Goal: Task Accomplishment & Management: Use online tool/utility

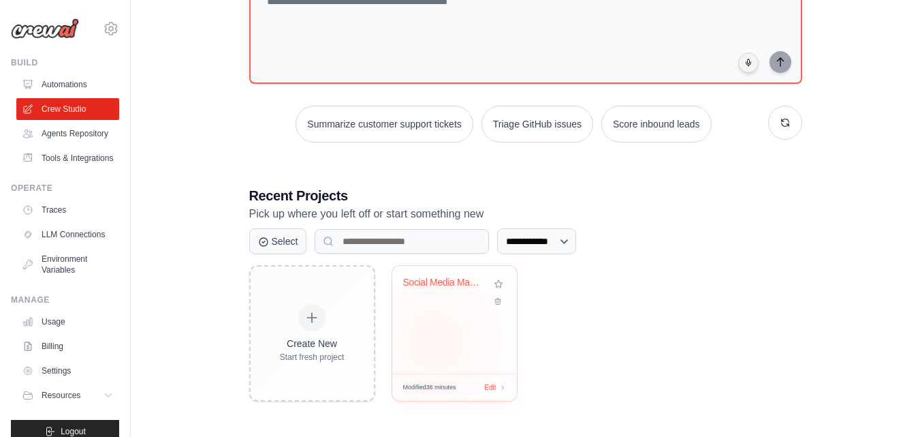
click at [435, 341] on div "Social Media Management & Export Au..." at bounding box center [454, 320] width 125 height 108
click at [425, 320] on div "Social Media Management & Export Au..." at bounding box center [454, 320] width 125 height 108
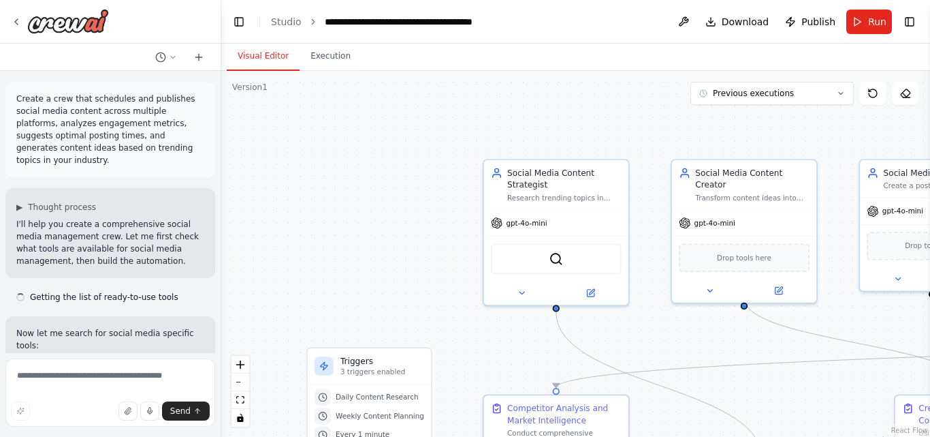
scroll to position [16713, 0]
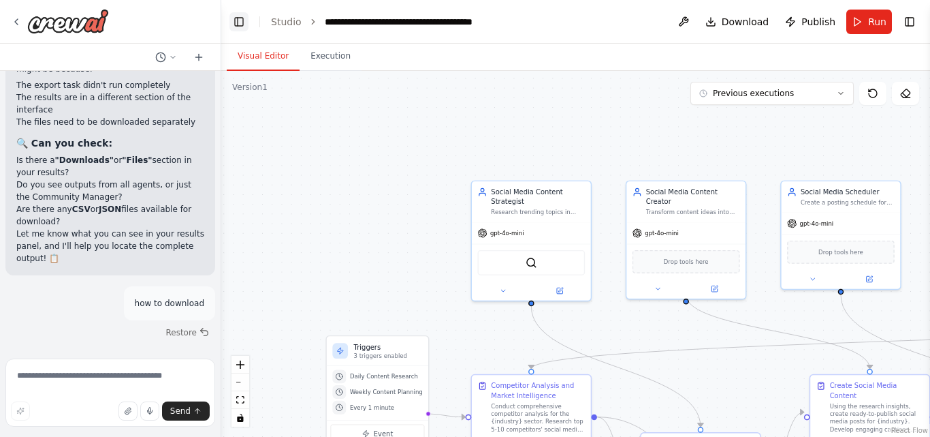
click at [240, 24] on button "Toggle Left Sidebar" at bounding box center [239, 21] width 19 height 19
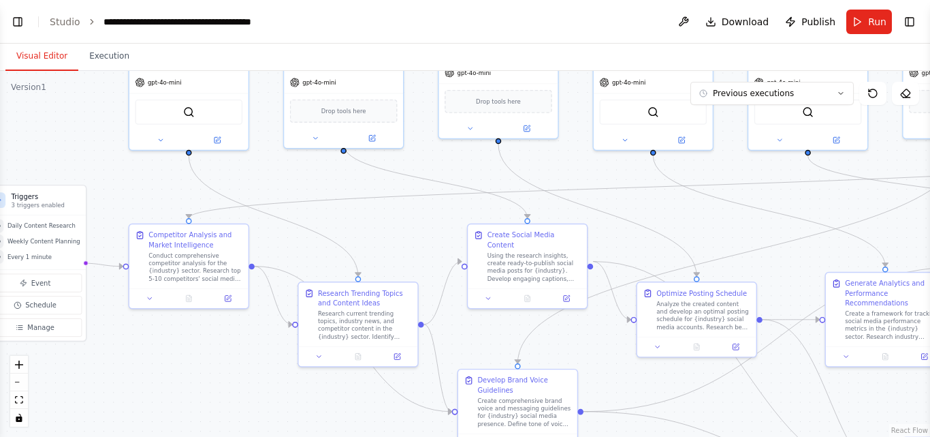
drag, startPoint x: 453, startPoint y: 148, endPoint x: 332, endPoint y: -2, distance: 193.3
click at [332, 0] on html "Create a crew that schedules and publishes social media content across multiple…" at bounding box center [465, 218] width 930 height 437
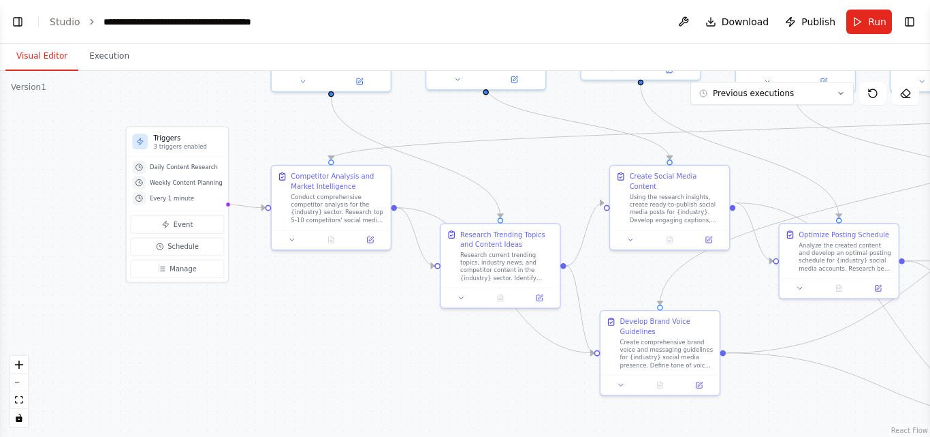
drag, startPoint x: 377, startPoint y: 240, endPoint x: 520, endPoint y: 182, distance: 153.9
click at [520, 182] on div ".deletable-edge-delete-btn { width: 20px; height: 20px; border: 0px solid #ffff…" at bounding box center [465, 254] width 930 height 366
click at [157, 170] on span "Daily Content Research" at bounding box center [184, 166] width 68 height 7
click at [217, 415] on div ".deletable-edge-delete-btn { width: 20px; height: 20px; border: 0px solid #ffff…" at bounding box center [465, 254] width 930 height 366
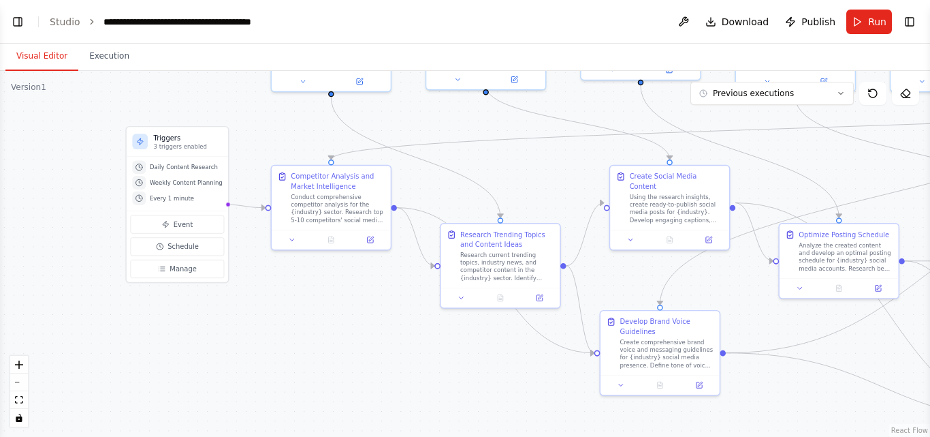
click at [217, 415] on div ".deletable-edge-delete-btn { width: 20px; height: 20px; border: 0px solid #ffff…" at bounding box center [465, 254] width 930 height 366
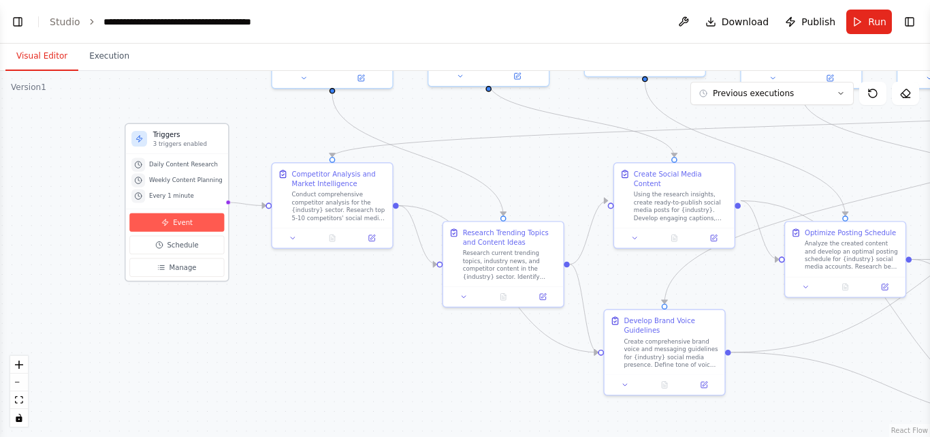
click at [173, 225] on span "Event" at bounding box center [183, 222] width 20 height 10
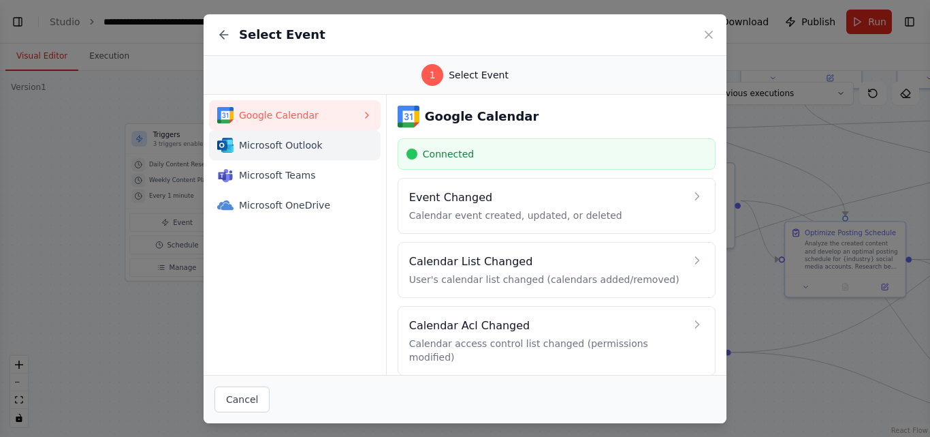
click at [337, 142] on span "Microsoft Outlook" at bounding box center [300, 145] width 123 height 14
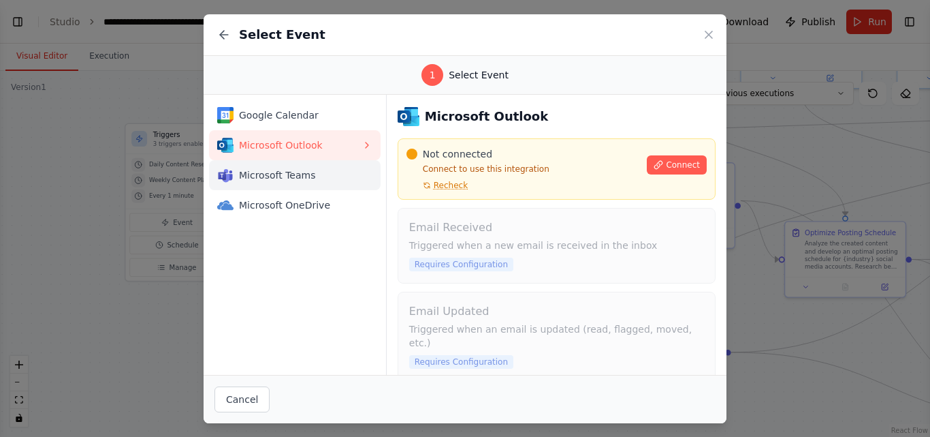
click at [298, 176] on span "Microsoft Teams" at bounding box center [300, 175] width 123 height 14
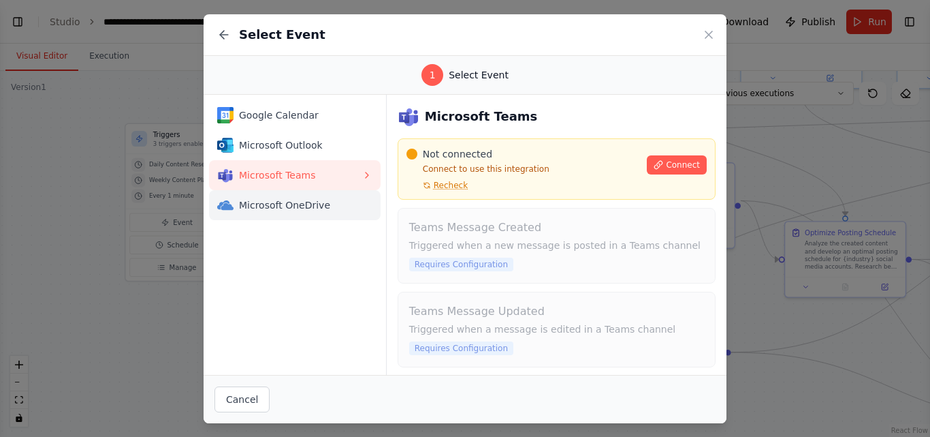
click at [317, 204] on span "Microsoft OneDrive" at bounding box center [300, 205] width 123 height 14
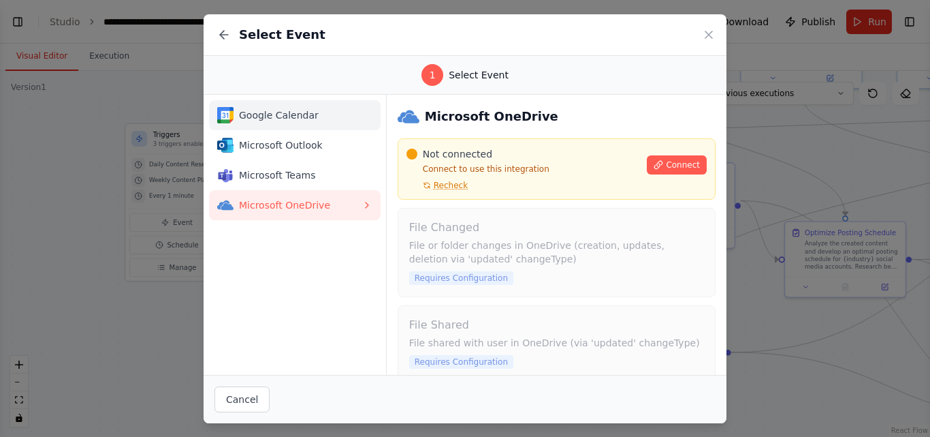
click at [271, 119] on span "Google Calendar" at bounding box center [300, 115] width 123 height 14
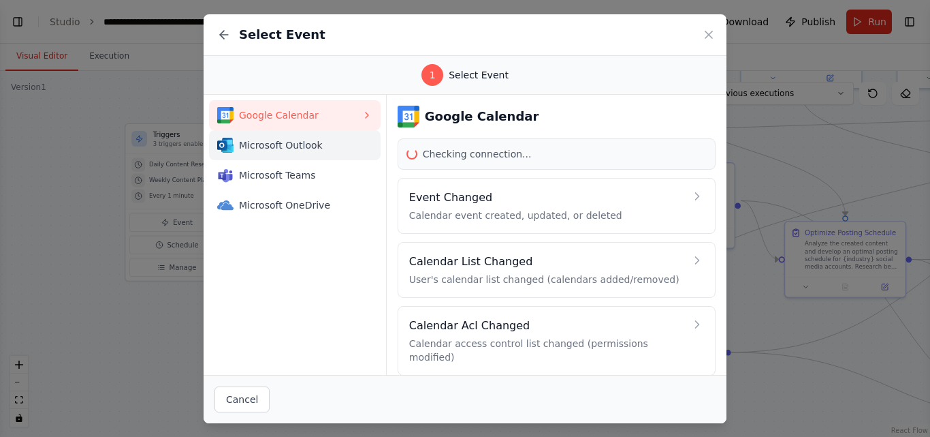
click at [280, 137] on div "Microsoft Outlook" at bounding box center [289, 145] width 144 height 16
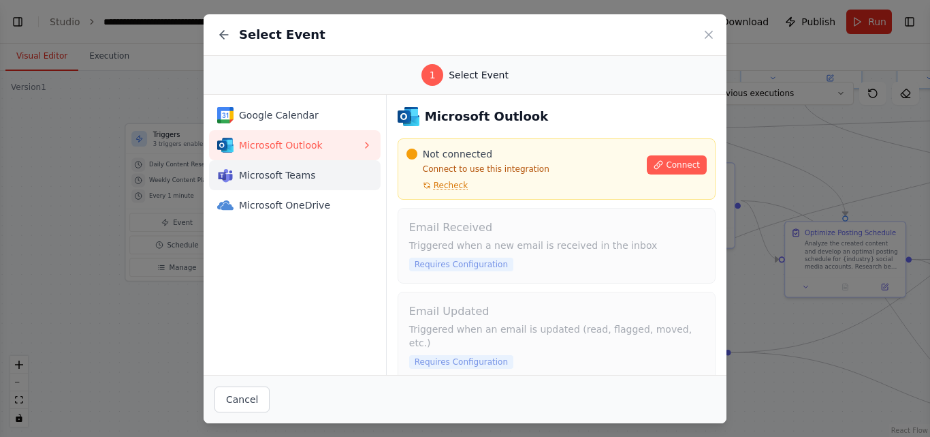
click at [277, 180] on span "Microsoft Teams" at bounding box center [300, 175] width 123 height 14
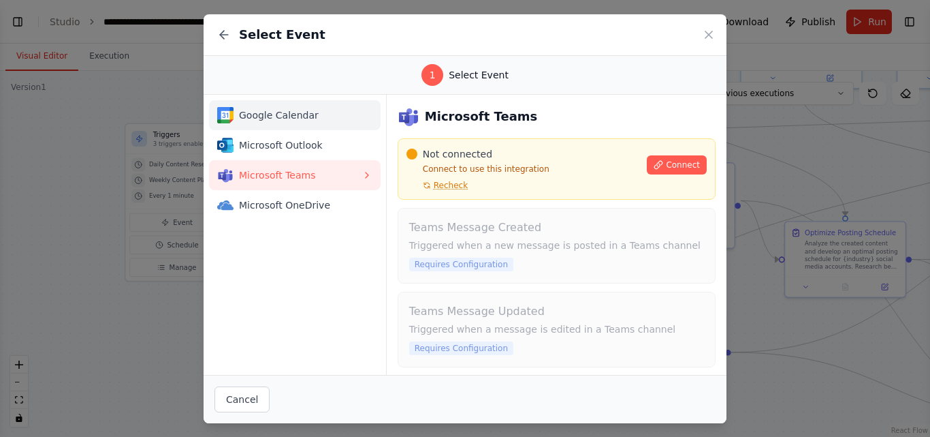
click at [286, 112] on span "Google Calendar" at bounding box center [300, 115] width 123 height 14
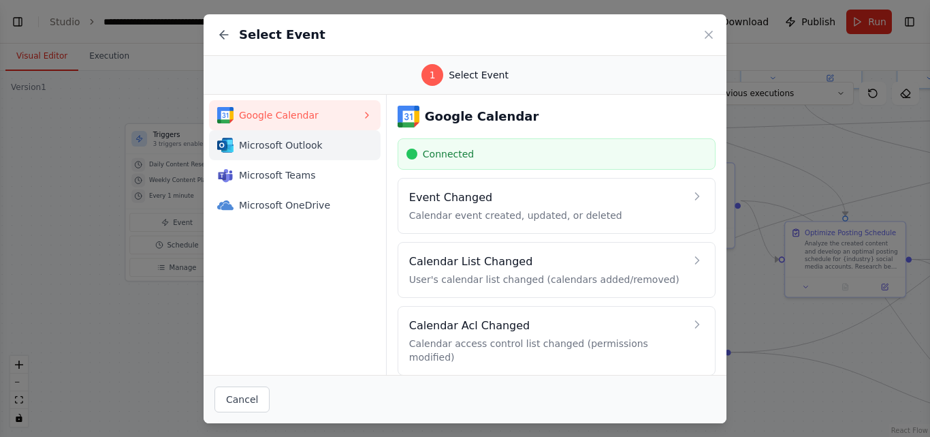
click at [322, 144] on span "Microsoft Outlook" at bounding box center [300, 145] width 123 height 14
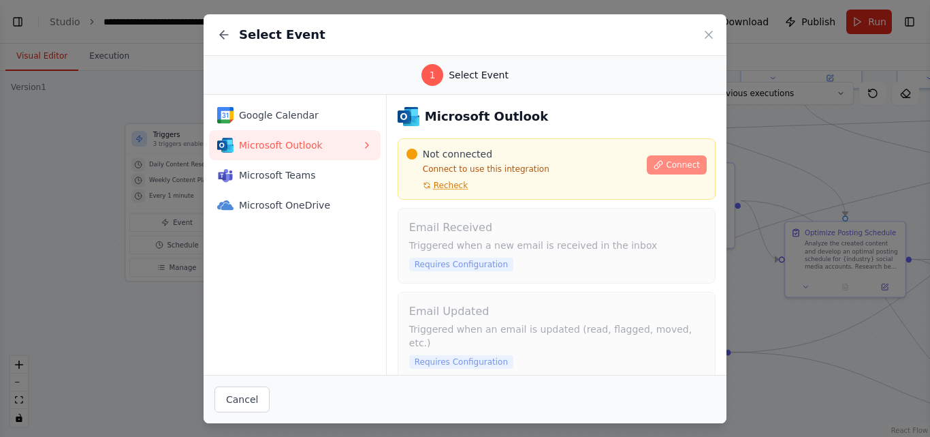
click at [669, 162] on span "Connect" at bounding box center [683, 164] width 34 height 11
click at [447, 186] on span "Recheck" at bounding box center [451, 185] width 34 height 11
click at [279, 176] on span "Microsoft Teams" at bounding box center [300, 175] width 123 height 14
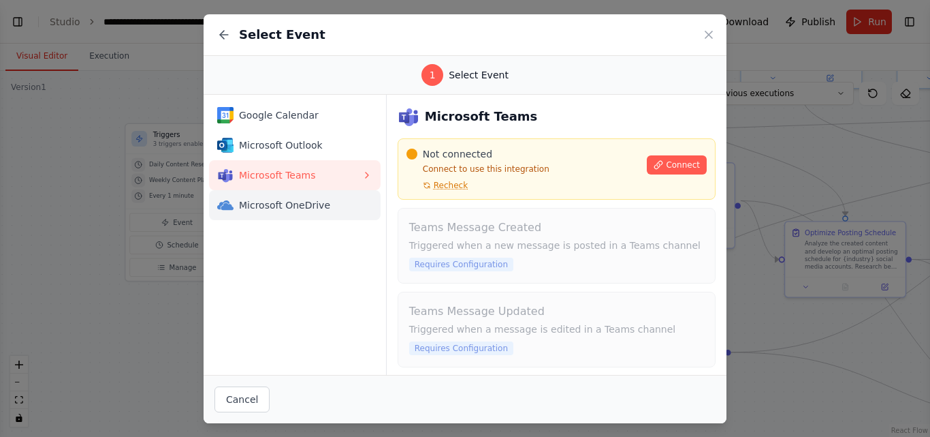
click at [285, 205] on span "Microsoft OneDrive" at bounding box center [300, 205] width 123 height 14
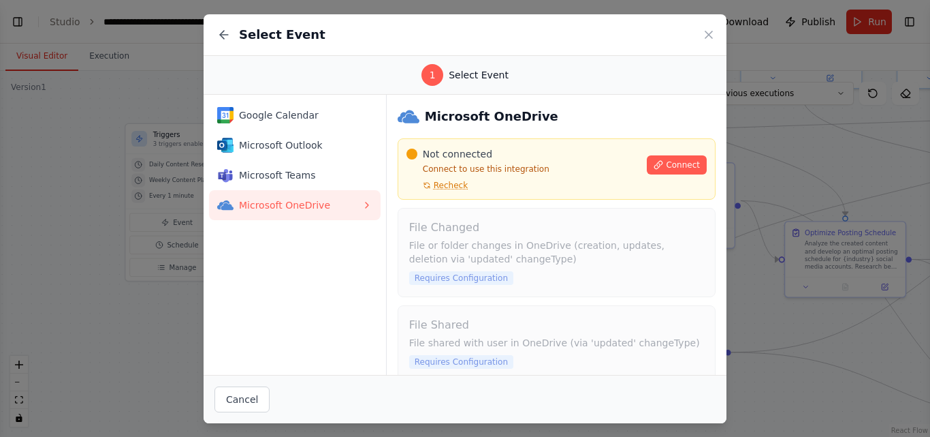
click at [360, 206] on span "Microsoft OneDrive" at bounding box center [300, 205] width 123 height 14
click at [709, 35] on icon at bounding box center [709, 34] width 7 height 7
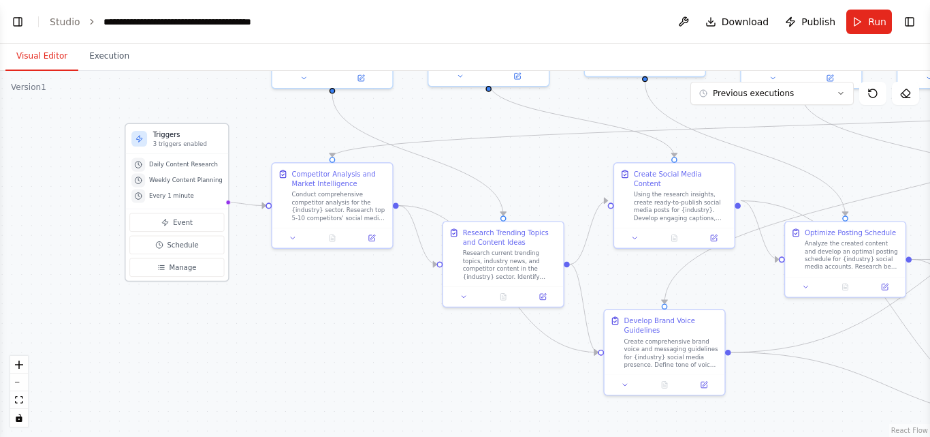
click at [161, 148] on div "Triggers 3 triggers enabled" at bounding box center [176, 139] width 103 height 30
click at [138, 146] on div at bounding box center [139, 139] width 16 height 16
click at [159, 272] on button "Manage" at bounding box center [176, 267] width 95 height 18
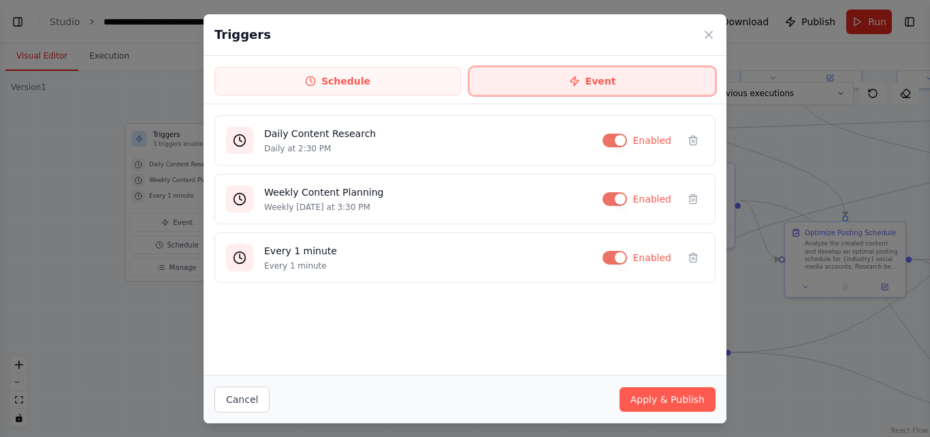
click at [558, 82] on button "Event" at bounding box center [592, 81] width 247 height 29
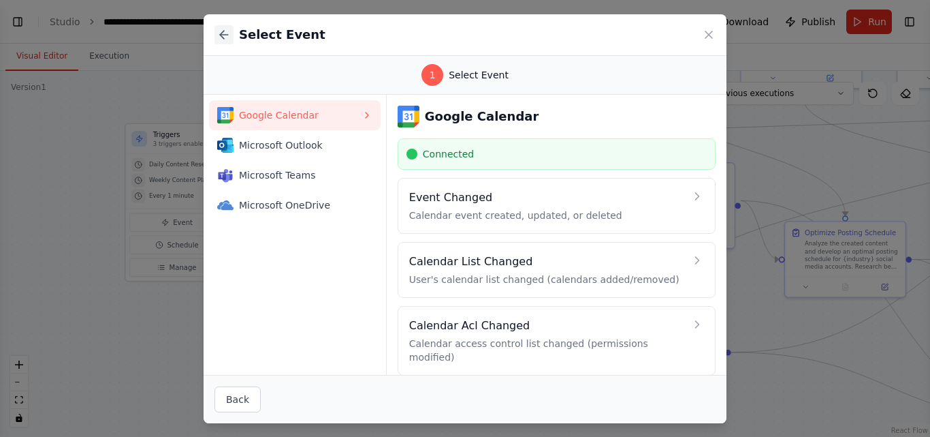
click at [230, 37] on icon at bounding box center [224, 35] width 14 height 14
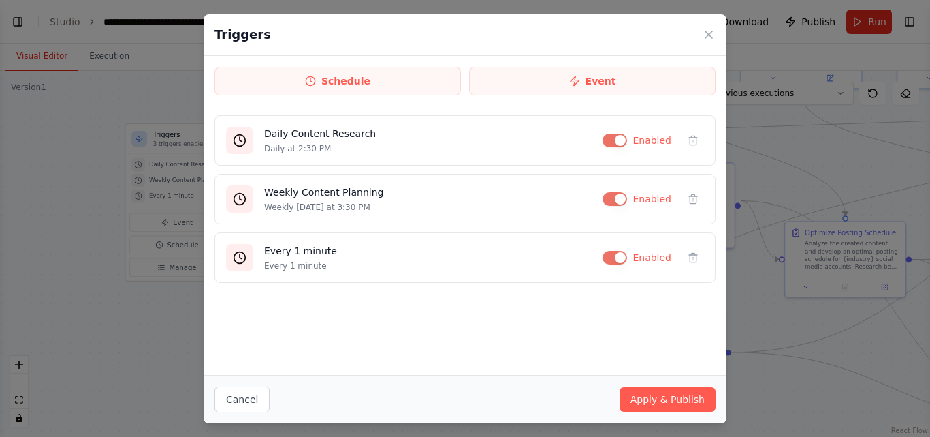
click at [230, 37] on h2 "Triggers" at bounding box center [243, 34] width 57 height 19
click at [681, 401] on button "Apply & Publish" at bounding box center [668, 399] width 96 height 25
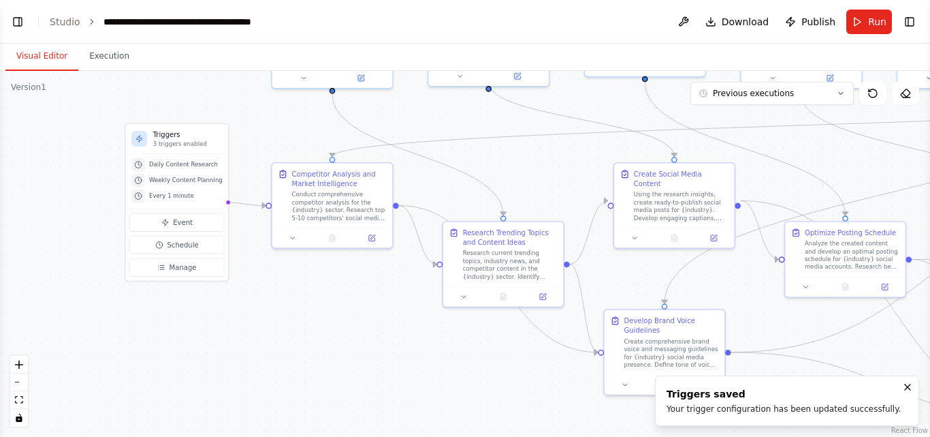
click at [418, 360] on div ".deletable-edge-delete-btn { width: 20px; height: 20px; border: 0px solid #ffff…" at bounding box center [465, 254] width 930 height 366
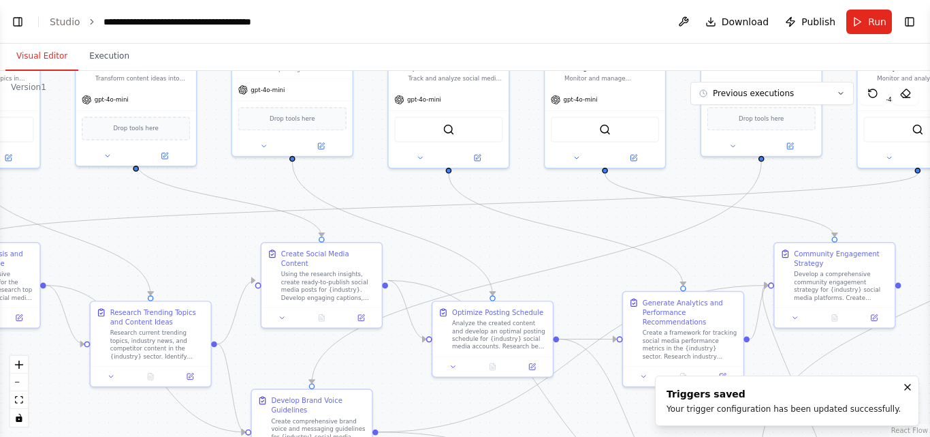
drag, startPoint x: 531, startPoint y: 193, endPoint x: 178, endPoint y: 272, distance: 361.5
click at [178, 272] on div ".deletable-edge-delete-btn { width: 20px; height: 20px; border: 0px solid #ffff…" at bounding box center [465, 254] width 930 height 366
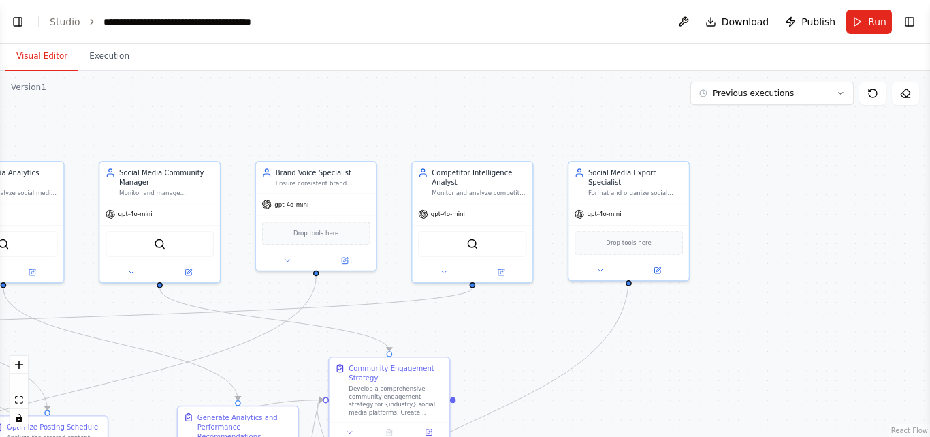
drag, startPoint x: 625, startPoint y: 259, endPoint x: 179, endPoint y: 374, distance: 460.0
click at [179, 374] on div ".deletable-edge-delete-btn { width: 20px; height: 20px; border: 0px solid #ffff…" at bounding box center [465, 254] width 930 height 366
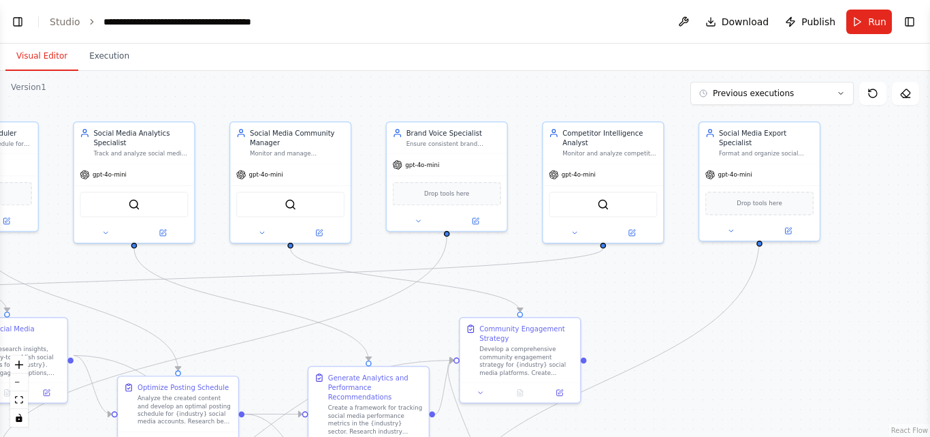
drag, startPoint x: 309, startPoint y: 315, endPoint x: 439, endPoint y: 276, distance: 136.6
click at [439, 276] on div ".deletable-edge-delete-btn { width: 20px; height: 20px; border: 0px solid #ffff…" at bounding box center [465, 254] width 930 height 366
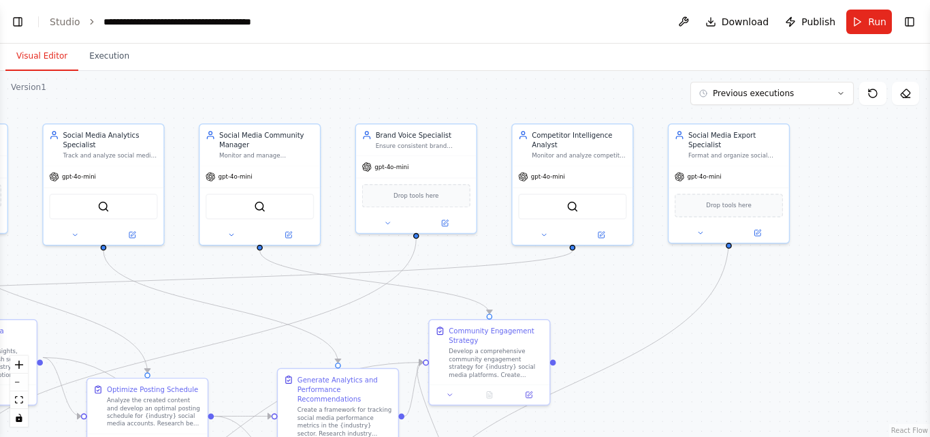
drag, startPoint x: 584, startPoint y: 302, endPoint x: 555, endPoint y: 304, distance: 29.4
click at [555, 304] on div ".deletable-edge-delete-btn { width: 20px; height: 20px; border: 0px solid #ffff…" at bounding box center [465, 254] width 930 height 366
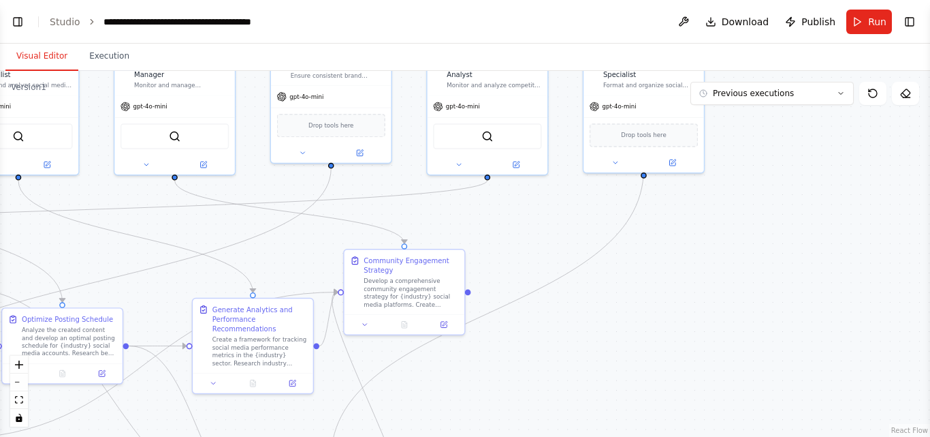
drag, startPoint x: 607, startPoint y: 291, endPoint x: 521, endPoint y: 221, distance: 111.4
click at [521, 221] on div ".deletable-edge-delete-btn { width: 20px; height: 20px; border: 0px solid #ffff…" at bounding box center [465, 254] width 930 height 366
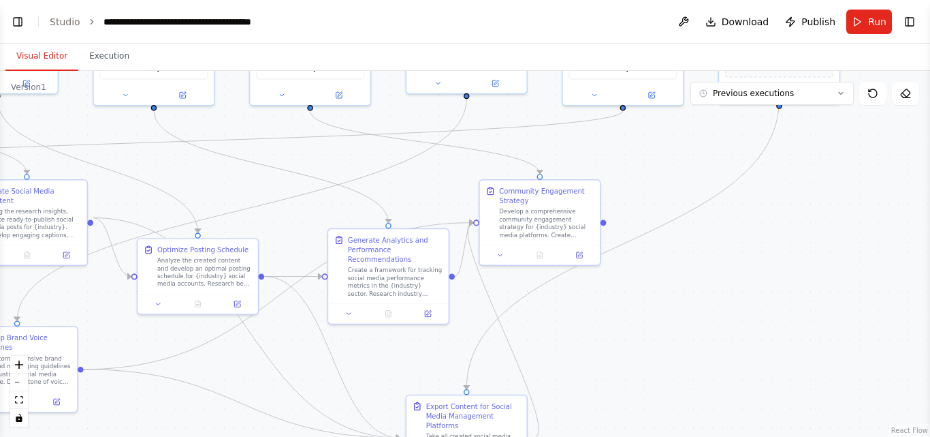
drag, startPoint x: 614, startPoint y: 317, endPoint x: 750, endPoint y: 248, distance: 152.3
click at [750, 248] on div ".deletable-edge-delete-btn { width: 20px; height: 20px; border: 0px solid #ffff…" at bounding box center [465, 254] width 930 height 366
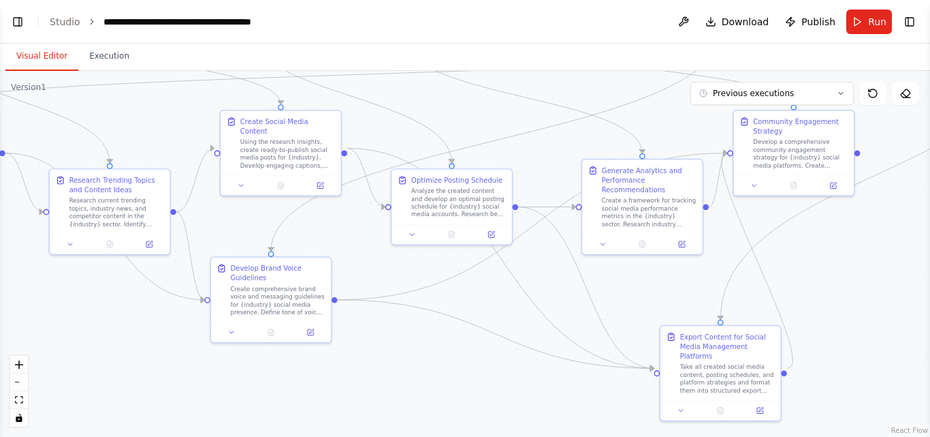
drag, startPoint x: 676, startPoint y: 360, endPoint x: 930, endPoint y: 291, distance: 263.4
click at [930, 291] on div "Create a crew that schedules and publishes social media content across multiple…" at bounding box center [465, 218] width 930 height 437
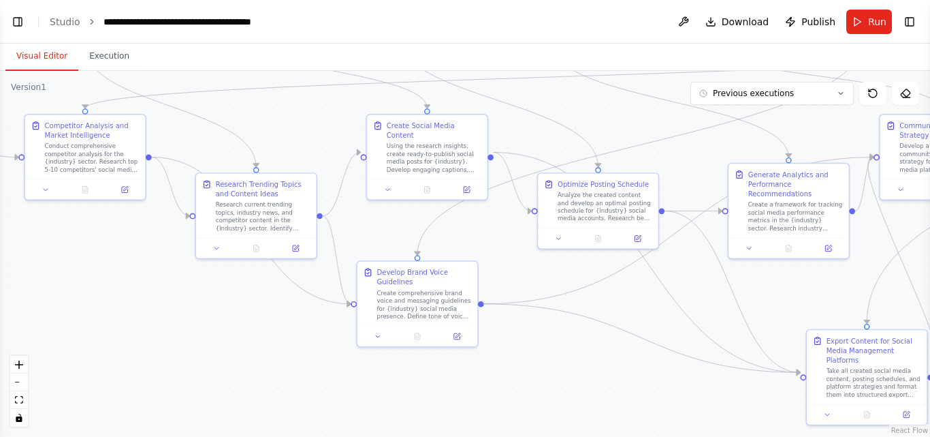
drag, startPoint x: 480, startPoint y: 368, endPoint x: 627, endPoint y: 373, distance: 146.5
click at [627, 373] on div ".deletable-edge-delete-btn { width: 20px; height: 20px; border: 0px solid #ffff…" at bounding box center [465, 254] width 930 height 366
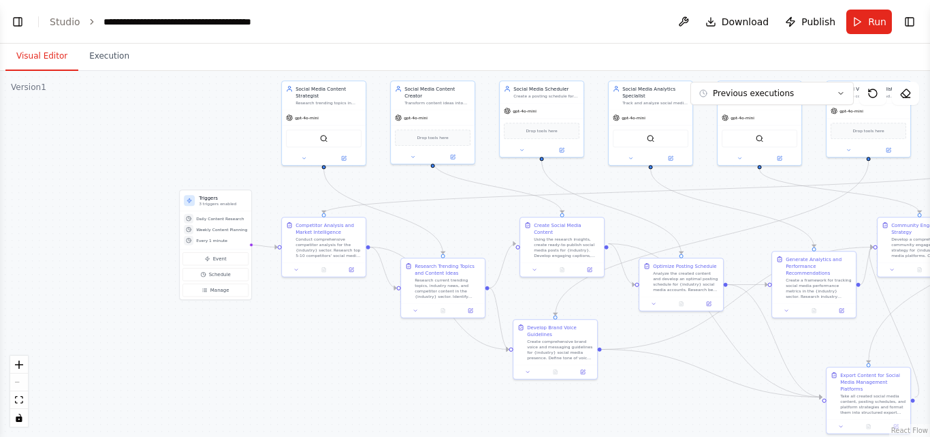
drag, startPoint x: 178, startPoint y: 345, endPoint x: 358, endPoint y: 379, distance: 183.0
click at [358, 379] on div ".deletable-edge-delete-btn { width: 20px; height: 20px; border: 0px solid #ffff…" at bounding box center [465, 254] width 930 height 366
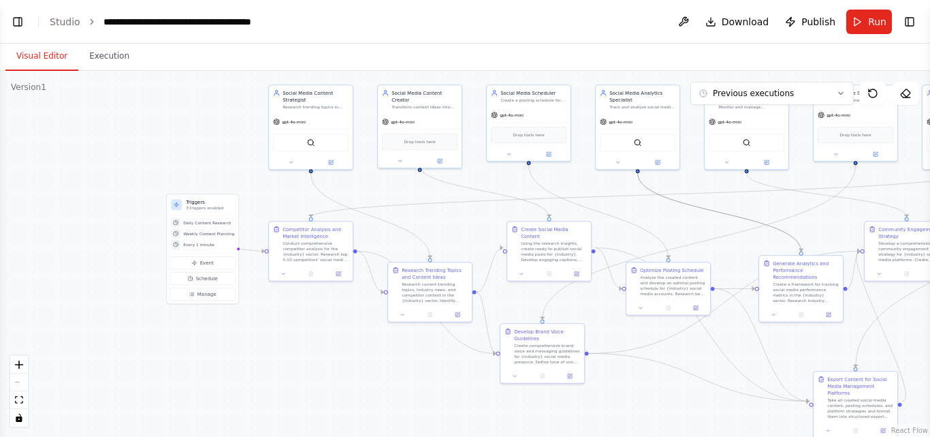
drag, startPoint x: 684, startPoint y: 204, endPoint x: 676, endPoint y: 224, distance: 21.1
click at [676, 224] on div ".deletable-edge-delete-btn { width: 20px; height: 20px; border: 0px solid #ffff…" at bounding box center [465, 254] width 930 height 366
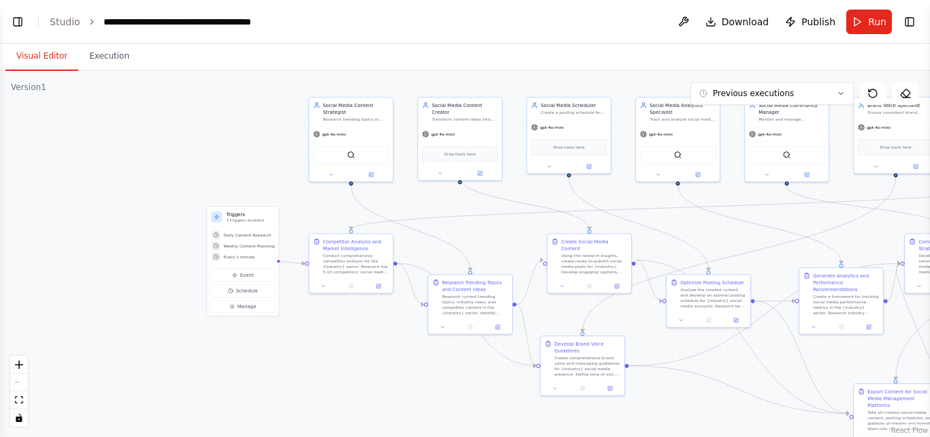
drag, startPoint x: 676, startPoint y: 224, endPoint x: 400, endPoint y: 234, distance: 276.0
click at [400, 234] on div ".deletable-edge-delete-btn { width: 20px; height: 20px; border: 0px solid #ffff…" at bounding box center [465, 254] width 930 height 366
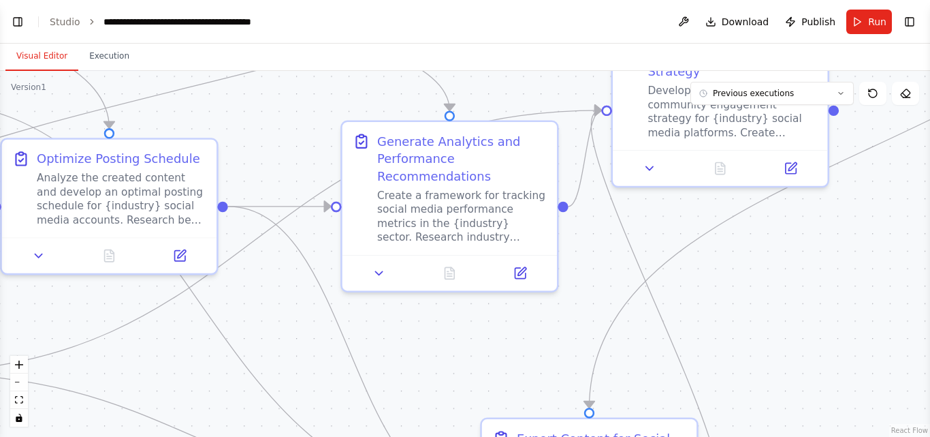
drag, startPoint x: 477, startPoint y: 279, endPoint x: 525, endPoint y: 89, distance: 195.4
click at [525, 89] on div ".deletable-edge-delete-btn { width: 20px; height: 20px; border: 0px solid #ffff…" at bounding box center [465, 254] width 930 height 366
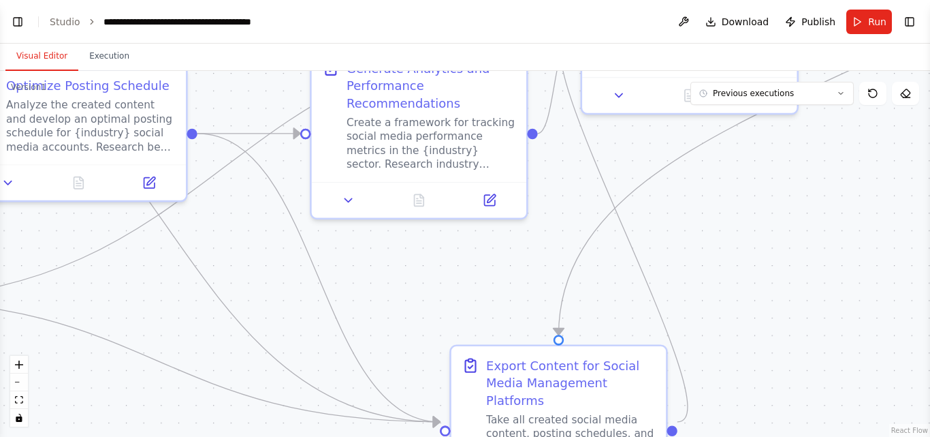
drag, startPoint x: 380, startPoint y: 348, endPoint x: 276, endPoint y: 274, distance: 127.5
click at [276, 274] on div ".deletable-edge-delete-btn { width: 20px; height: 20px; border: 0px solid #ffff…" at bounding box center [465, 254] width 930 height 366
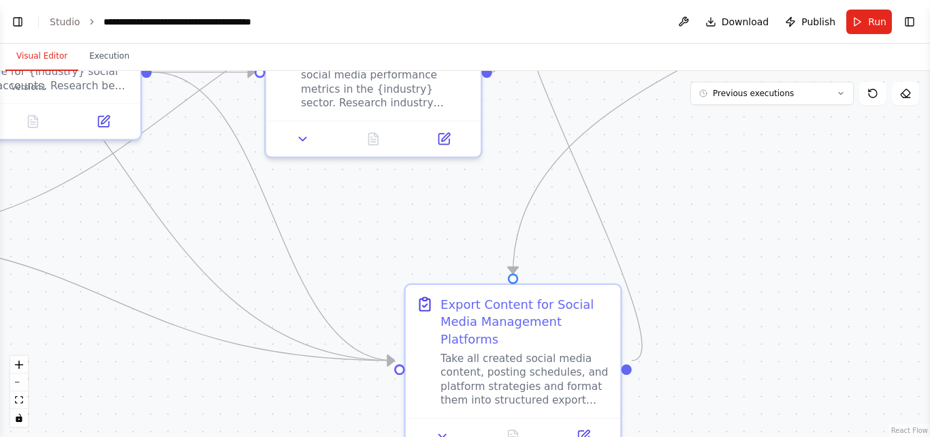
drag, startPoint x: 409, startPoint y: 330, endPoint x: 437, endPoint y: 269, distance: 66.7
click at [437, 269] on div ".deletable-edge-delete-btn { width: 20px; height: 20px; border: 0px solid #ffff…" at bounding box center [465, 254] width 930 height 366
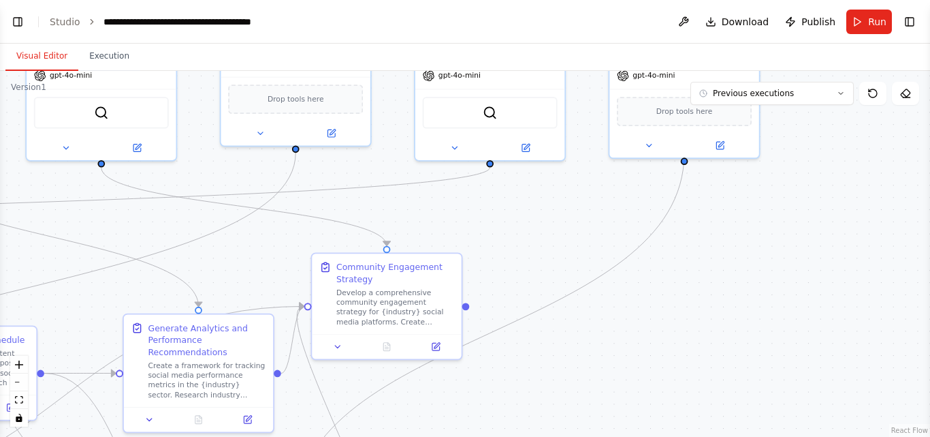
drag, startPoint x: 723, startPoint y: 200, endPoint x: 463, endPoint y: 463, distance: 369.4
click at [463, 436] on html "Create a crew that schedules and publishes social media content across multiple…" at bounding box center [465, 218] width 930 height 437
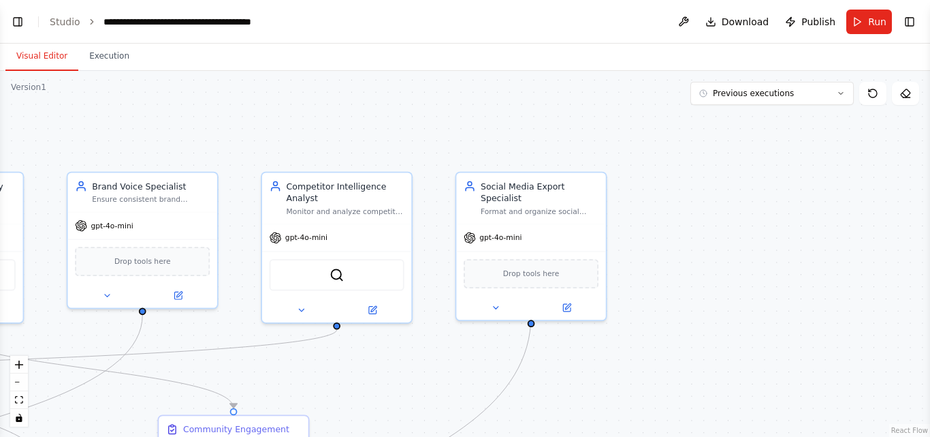
drag, startPoint x: 680, startPoint y: 283, endPoint x: 502, endPoint y: 447, distance: 242.9
click at [502, 436] on html "Create a crew that schedules and publishes social media content across multiple…" at bounding box center [465, 218] width 930 height 437
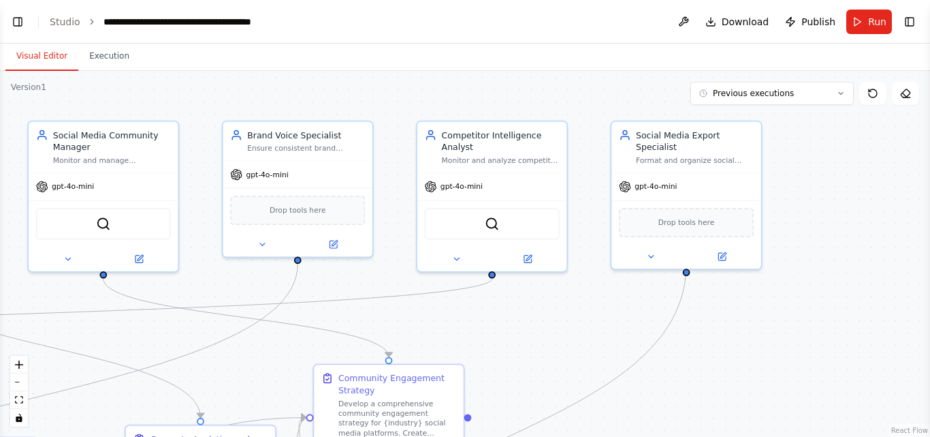
drag, startPoint x: 572, startPoint y: 352, endPoint x: 737, endPoint y: 298, distance: 173.4
click at [737, 298] on div ".deletable-edge-delete-btn { width: 20px; height: 20px; border: 0px solid #ffff…" at bounding box center [465, 254] width 930 height 366
click at [296, 219] on div "Drop tools here" at bounding box center [297, 207] width 135 height 29
click at [693, 221] on div "Drop tools here" at bounding box center [686, 220] width 135 height 29
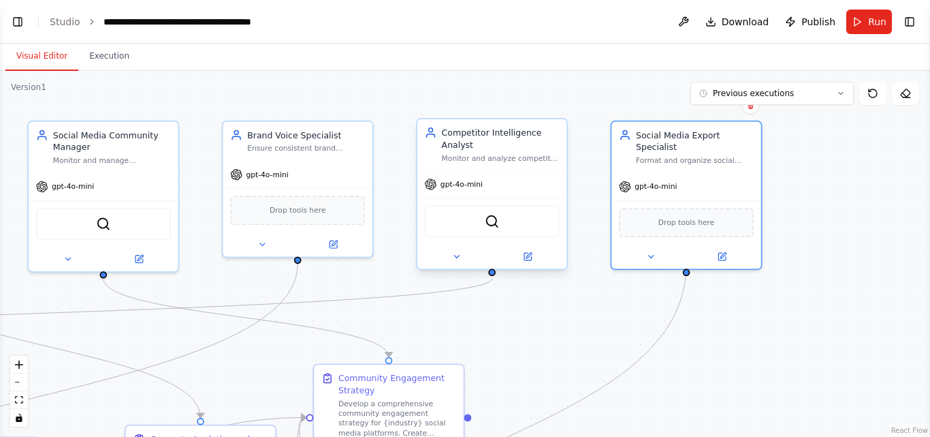
click at [541, 226] on div "SerperDevTool" at bounding box center [492, 221] width 135 height 31
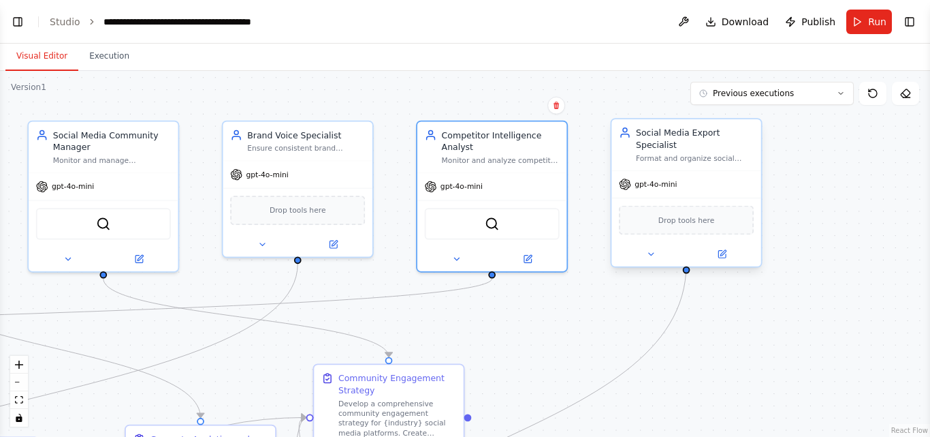
click at [723, 218] on div "Drop tools here" at bounding box center [686, 220] width 135 height 29
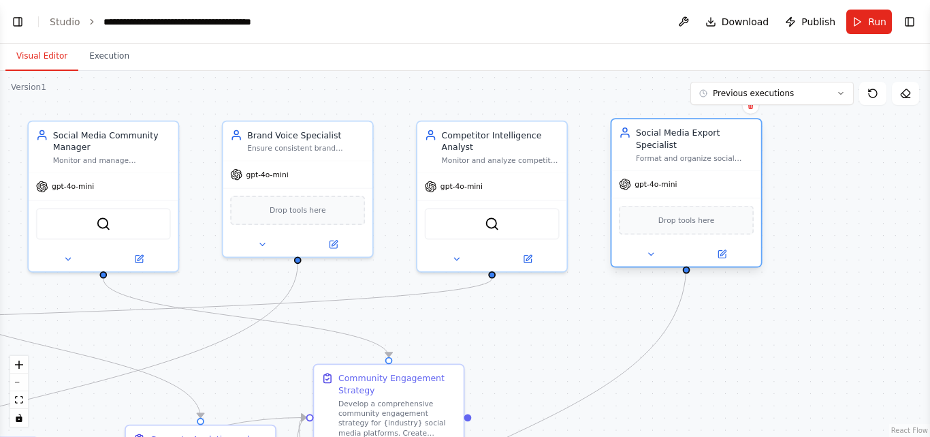
click at [725, 249] on div at bounding box center [686, 254] width 149 height 25
click at [726, 249] on button at bounding box center [722, 254] width 69 height 14
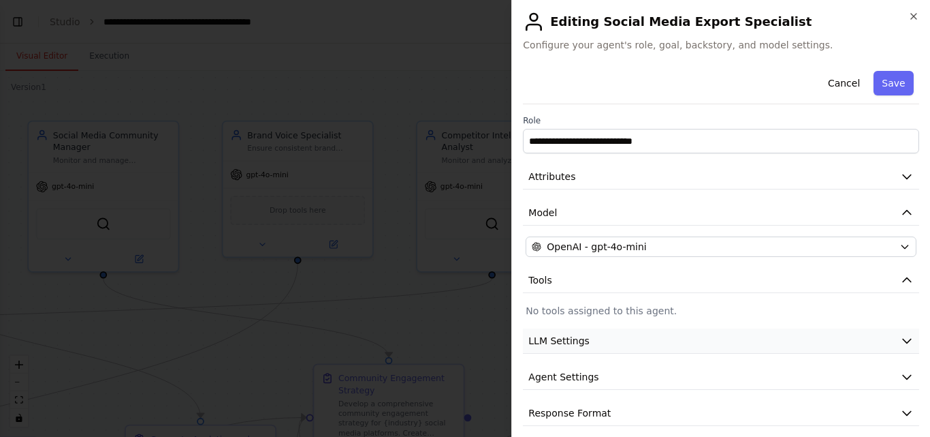
click at [900, 340] on icon "button" at bounding box center [907, 341] width 14 height 14
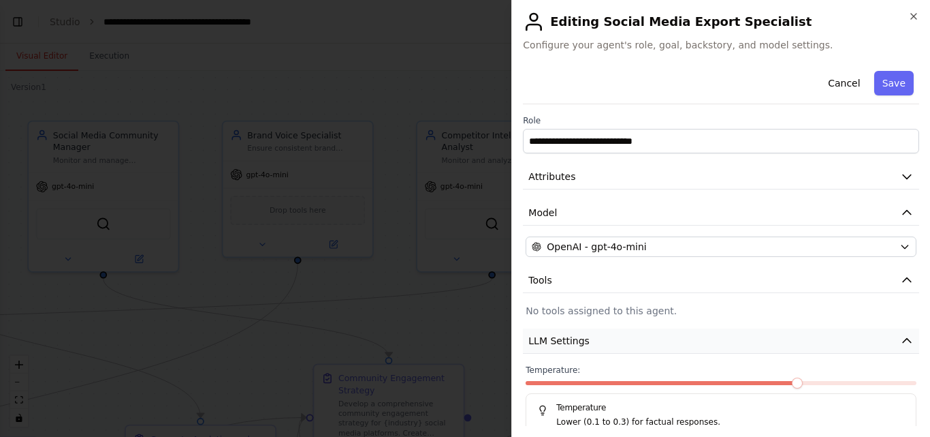
scroll to position [108, 0]
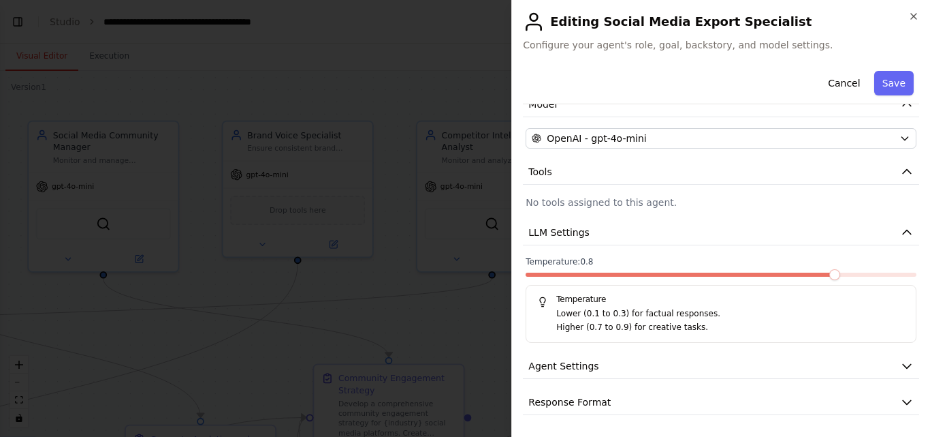
click at [830, 280] on span at bounding box center [835, 274] width 11 height 11
click at [759, 390] on button "Response Format" at bounding box center [721, 402] width 396 height 25
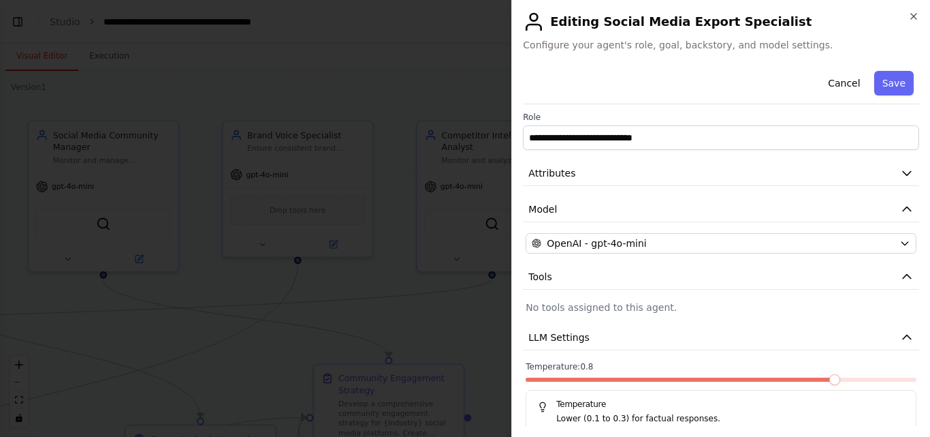
scroll to position [0, 0]
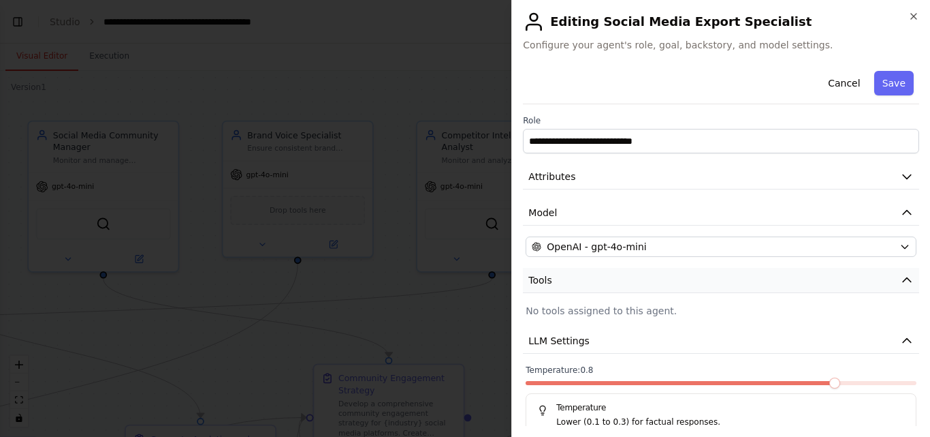
click at [708, 277] on button "Tools" at bounding box center [721, 280] width 396 height 25
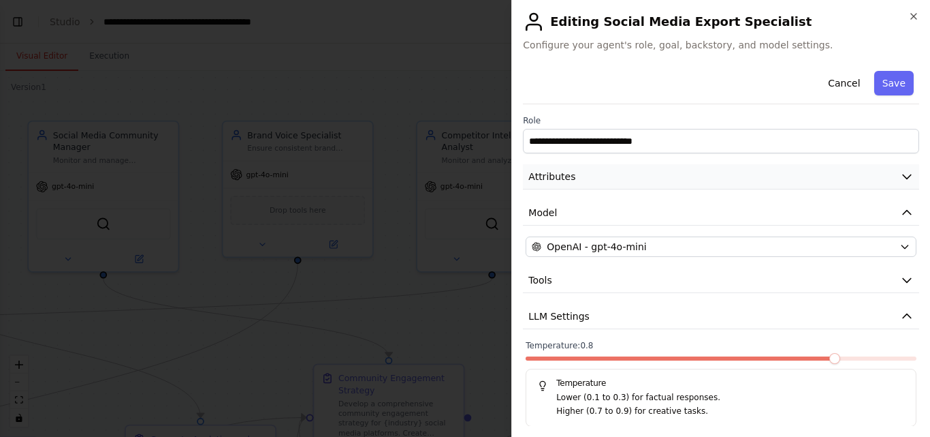
click at [712, 179] on button "Attributes" at bounding box center [721, 176] width 396 height 25
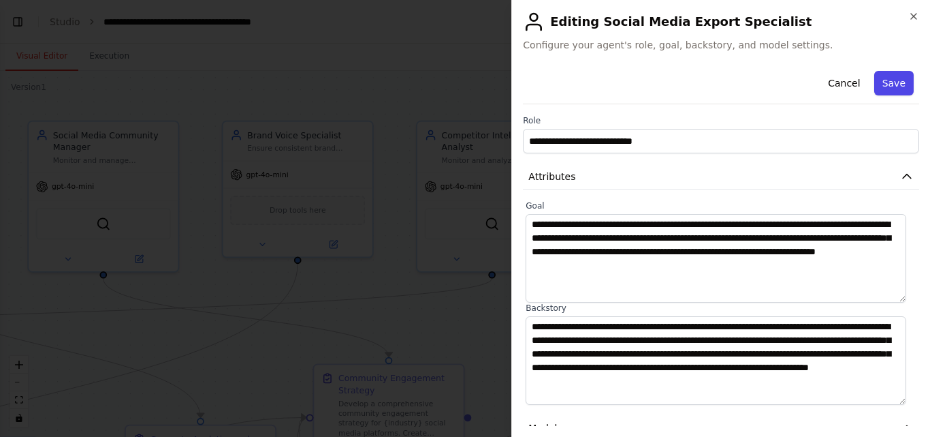
click at [879, 86] on button "Save" at bounding box center [894, 83] width 40 height 25
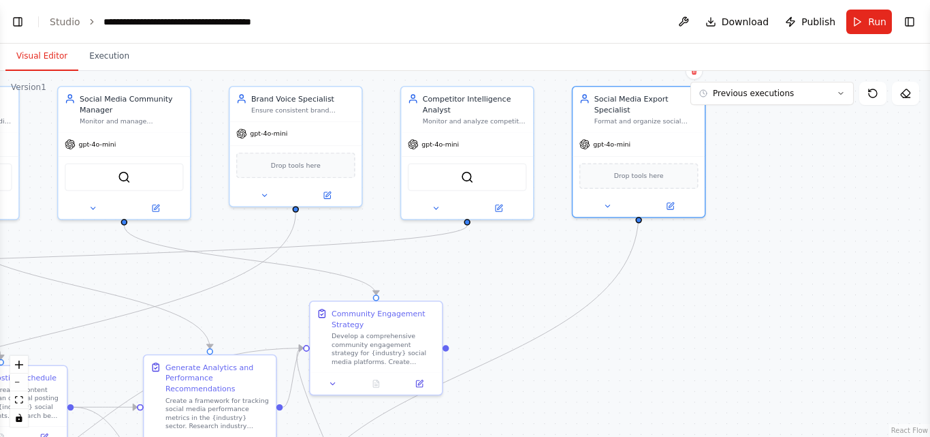
drag, startPoint x: 795, startPoint y: 348, endPoint x: 758, endPoint y: 288, distance: 70.7
click at [758, 288] on div ".deletable-edge-delete-btn { width: 20px; height: 20px; border: 0px solid #ffff…" at bounding box center [465, 254] width 930 height 366
drag, startPoint x: 329, startPoint y: 244, endPoint x: 413, endPoint y: 277, distance: 90.2
click at [413, 277] on div ".deletable-edge-delete-btn { width: 20px; height: 20px; border: 0px solid #ffff…" at bounding box center [465, 254] width 930 height 366
click at [25, 31] on header "**********" at bounding box center [465, 22] width 930 height 44
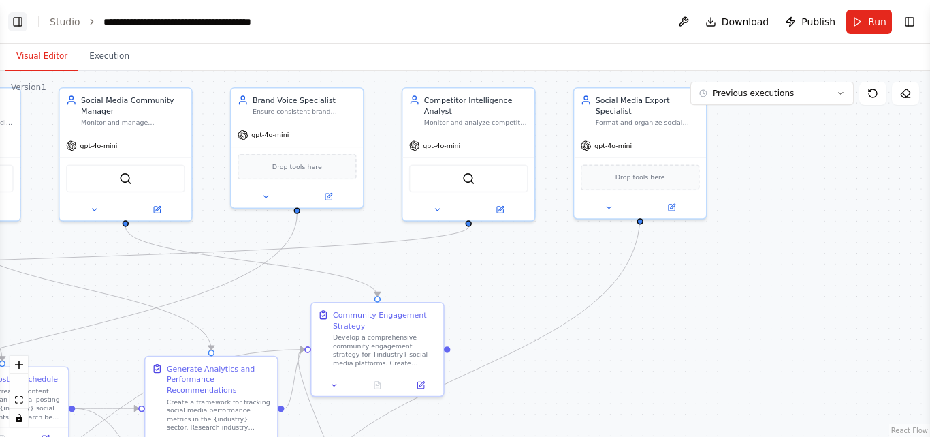
click at [20, 23] on button "Toggle Left Sidebar" at bounding box center [17, 21] width 19 height 19
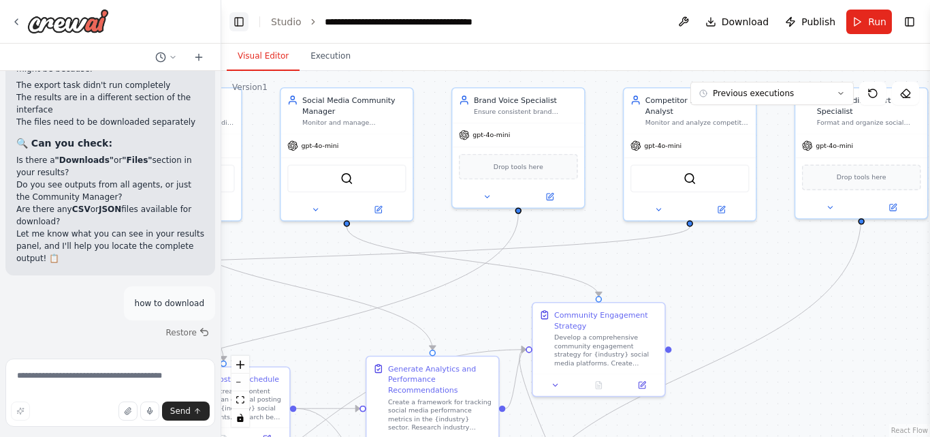
click at [20, 23] on icon at bounding box center [16, 21] width 11 height 11
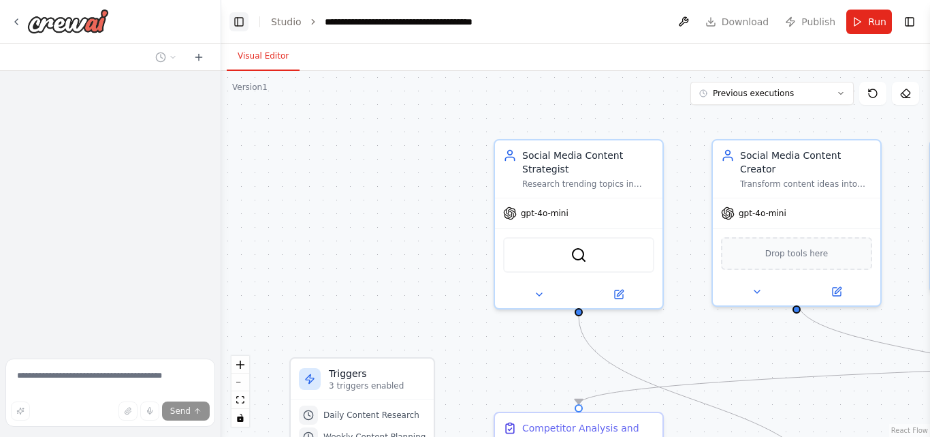
click at [240, 23] on button "Toggle Left Sidebar" at bounding box center [239, 21] width 19 height 19
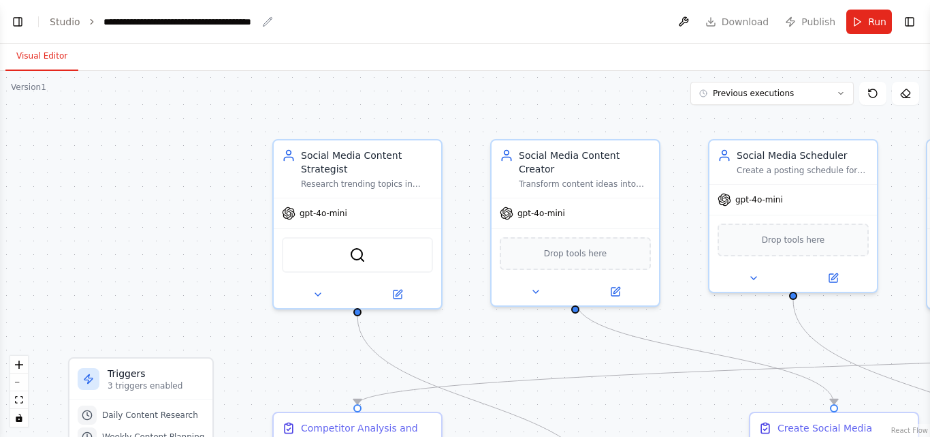
click at [415, 360] on div ".deletable-edge-delete-btn { width: 20px; height: 20px; border: 0px solid #ffff…" at bounding box center [465, 254] width 930 height 366
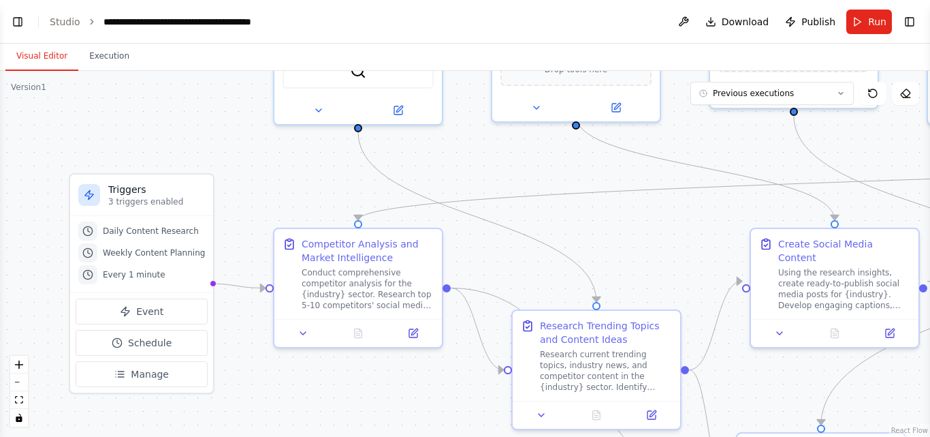
drag, startPoint x: 283, startPoint y: 398, endPoint x: 279, endPoint y: 198, distance: 200.9
click at [279, 198] on div ".deletable-edge-delete-btn { width: 20px; height: 20px; border: 0px solid #ffff…" at bounding box center [465, 254] width 930 height 366
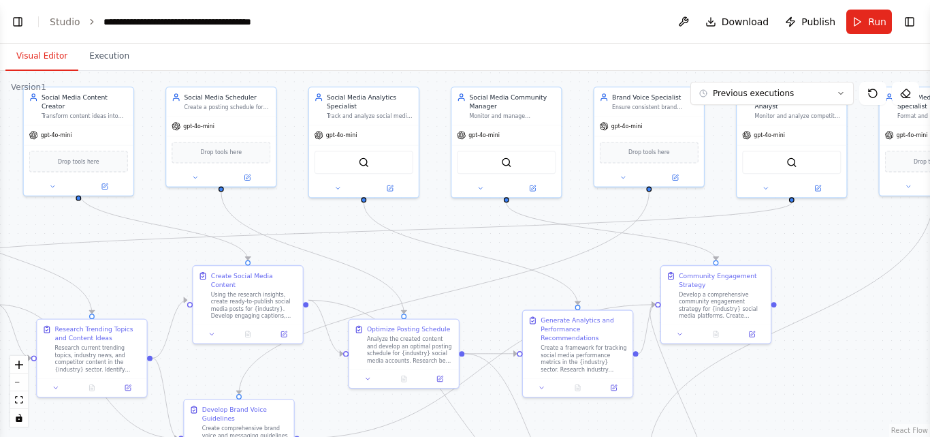
drag, startPoint x: 870, startPoint y: 179, endPoint x: 345, endPoint y: 256, distance: 531.4
click at [345, 256] on div ".deletable-edge-delete-btn { width: 20px; height: 20px; border: 0px solid #ffff…" at bounding box center [465, 254] width 930 height 366
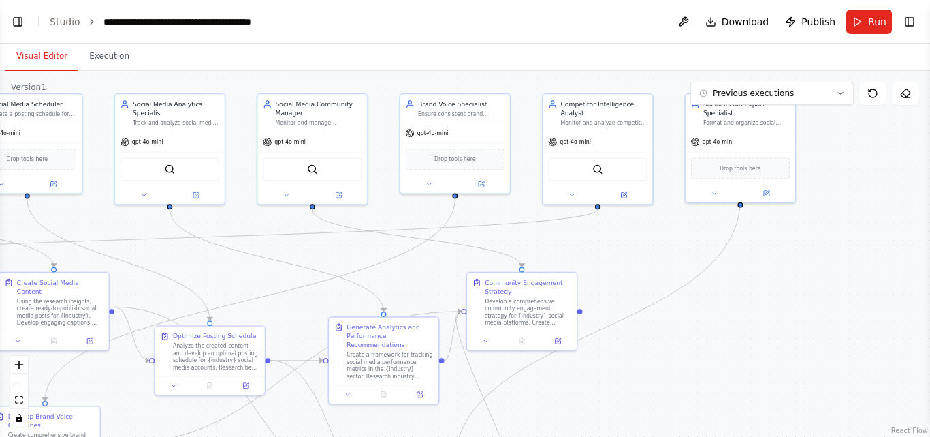
drag, startPoint x: 874, startPoint y: 247, endPoint x: 680, endPoint y: 254, distance: 194.2
click at [680, 254] on div ".deletable-edge-delete-btn { width: 20px; height: 20px; border: 0px solid #ffff…" at bounding box center [465, 254] width 930 height 366
click at [518, 311] on div "Develop a comprehensive community engagement strategy for {industry} social med…" at bounding box center [528, 310] width 86 height 29
click at [558, 341] on icon at bounding box center [557, 338] width 5 height 5
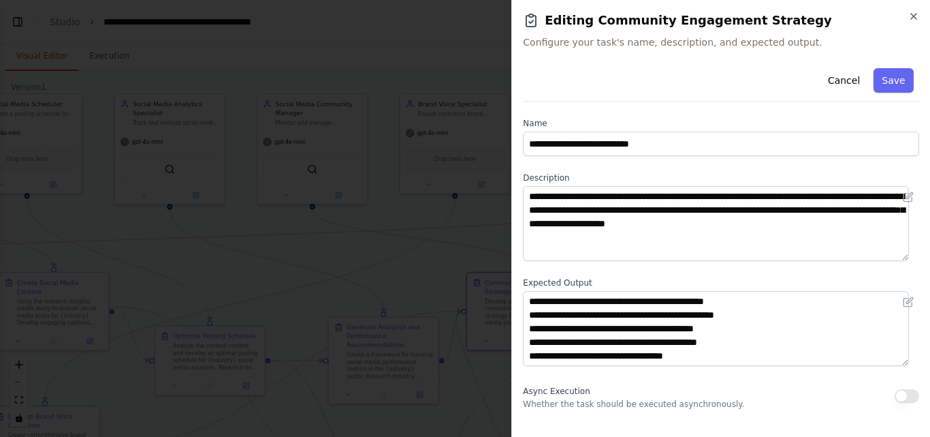
scroll to position [54, 0]
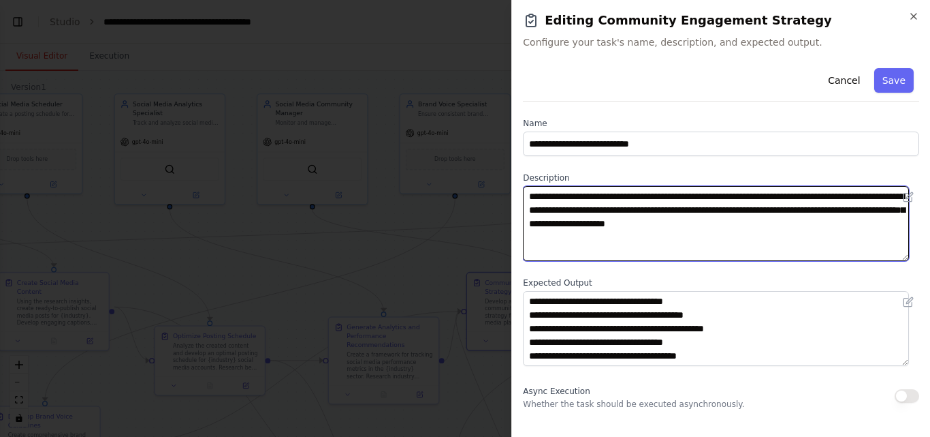
click at [607, 254] on textarea "**********" at bounding box center [716, 223] width 386 height 75
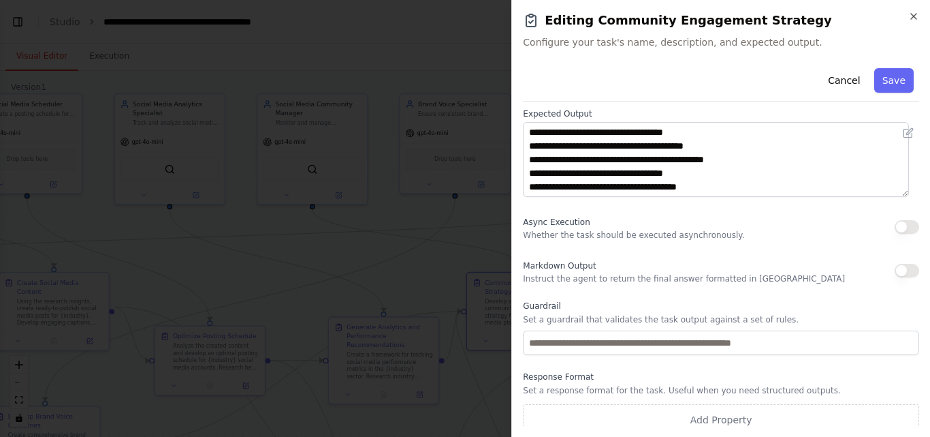
scroll to position [178, 0]
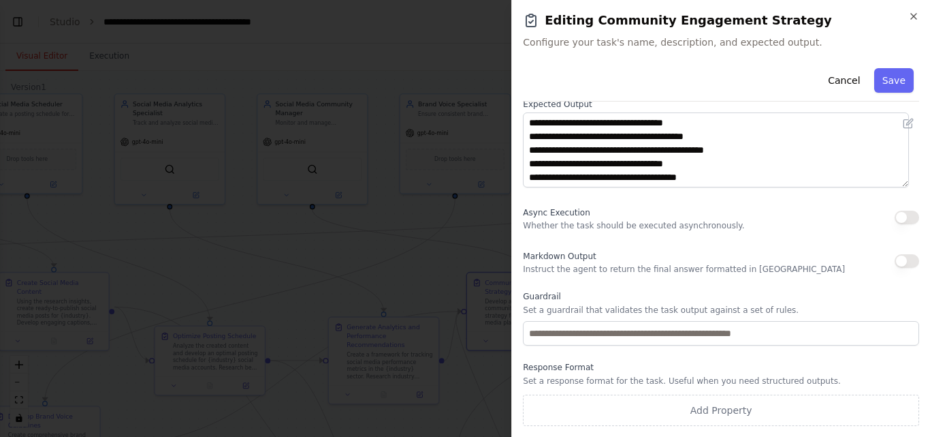
click at [596, 258] on div "Markdown Output Instruct the agent to return the final answer formatted in Mark…" at bounding box center [684, 260] width 322 height 27
click at [609, 225] on p "Whether the task should be executed asynchronously." at bounding box center [633, 225] width 221 height 11
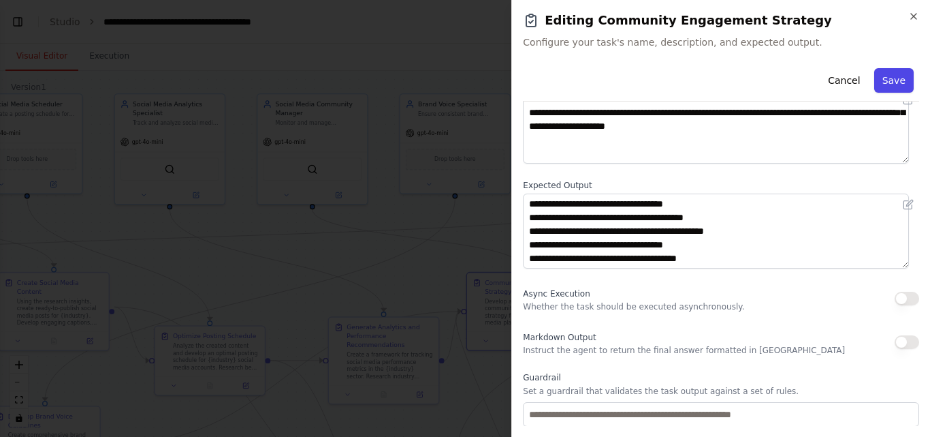
click at [885, 90] on button "Save" at bounding box center [894, 80] width 40 height 25
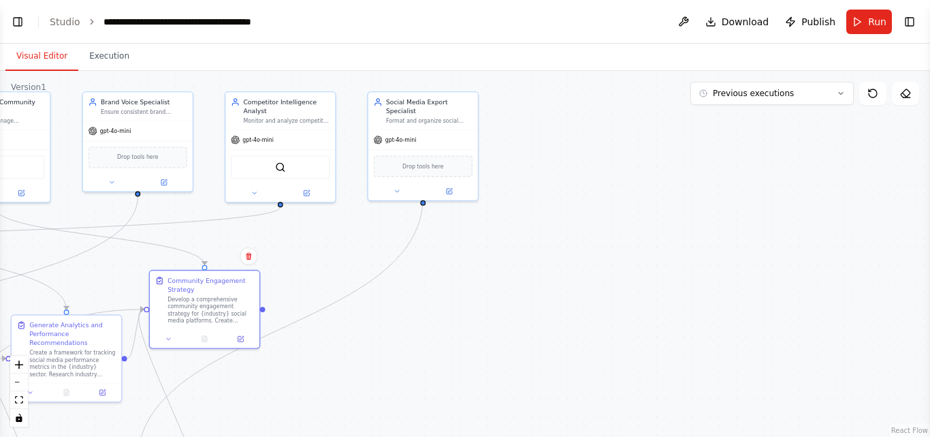
drag, startPoint x: 776, startPoint y: 331, endPoint x: 457, endPoint y: 329, distance: 319.4
click at [457, 329] on div ".deletable-edge-delete-btn { width: 20px; height: 20px; border: 0px solid #ffff…" at bounding box center [465, 254] width 930 height 366
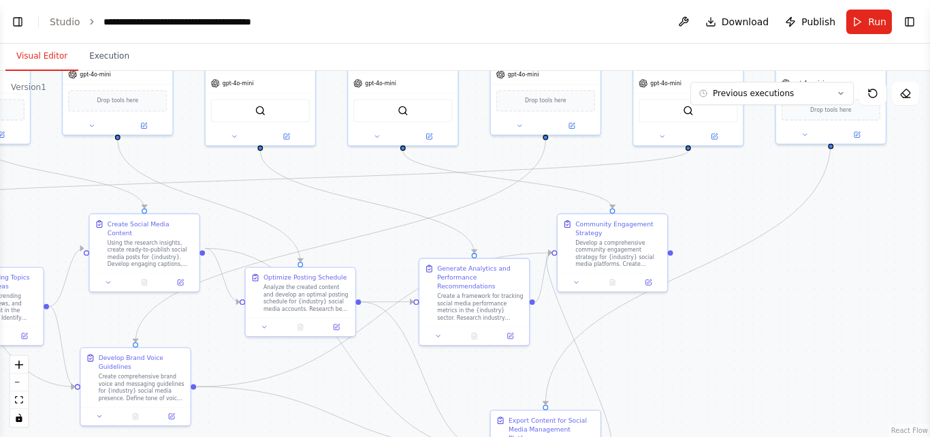
drag, startPoint x: 422, startPoint y: 302, endPoint x: 832, endPoint y: 246, distance: 413.9
click at [832, 246] on div ".deletable-edge-delete-btn { width: 20px; height: 20px; border: 0px solid #ffff…" at bounding box center [465, 254] width 930 height 366
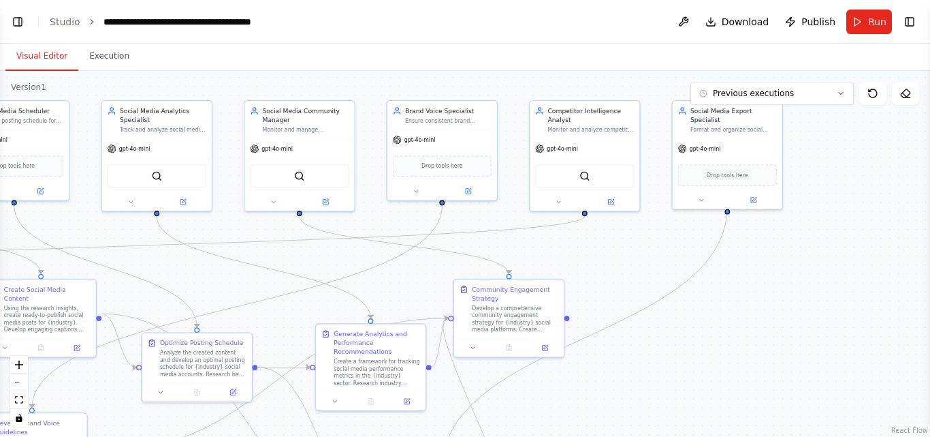
drag, startPoint x: 708, startPoint y: 246, endPoint x: 605, endPoint y: 311, distance: 122.4
click at [605, 311] on div ".deletable-edge-delete-btn { width: 20px; height: 20px; border: 0px solid #ffff…" at bounding box center [465, 254] width 930 height 366
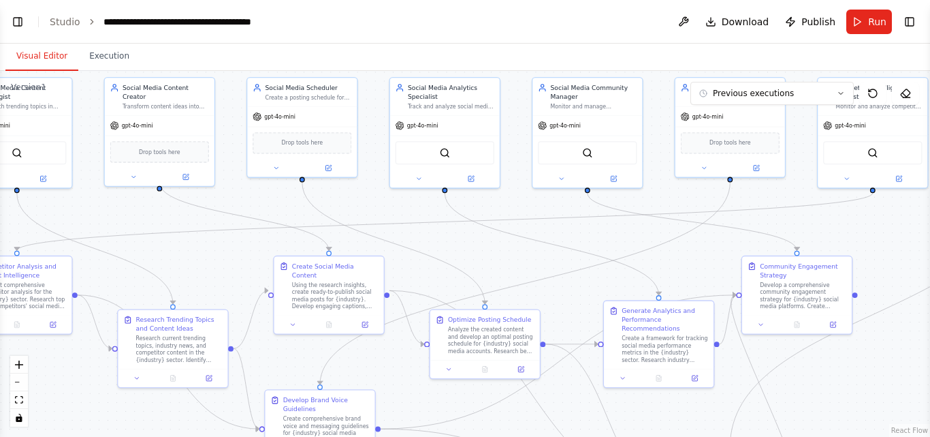
drag, startPoint x: 385, startPoint y: 287, endPoint x: 674, endPoint y: 264, distance: 289.0
click at [674, 264] on div ".deletable-edge-delete-btn { width: 20px; height: 20px; border: 0px solid #ffff…" at bounding box center [465, 254] width 930 height 366
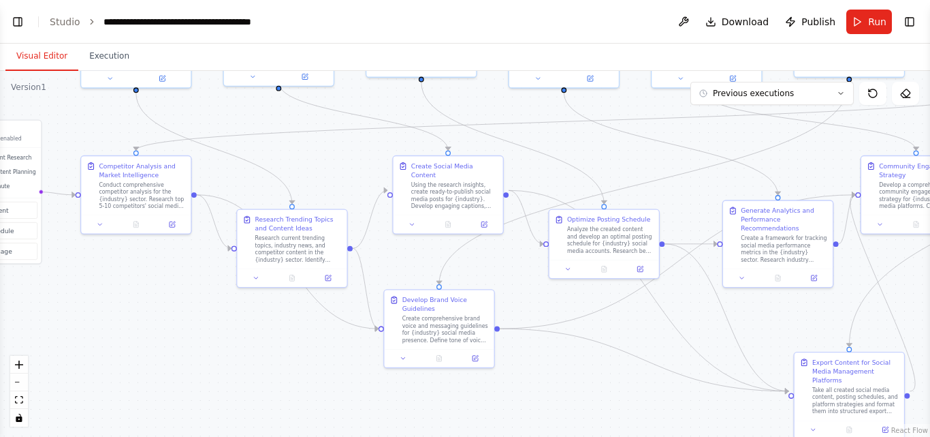
drag, startPoint x: 496, startPoint y: 266, endPoint x: 616, endPoint y: 165, distance: 155.6
click at [616, 165] on div ".deletable-edge-delete-btn { width: 20px; height: 20px; border: 0px solid #ffff…" at bounding box center [465, 254] width 930 height 366
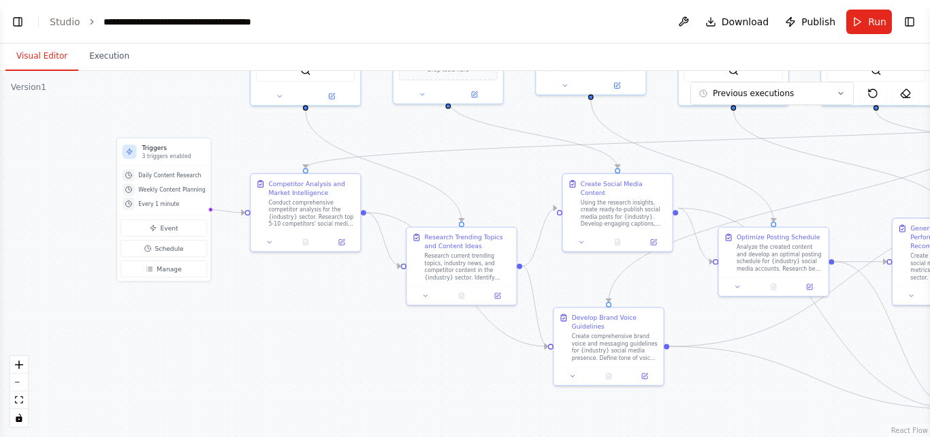
drag, startPoint x: 356, startPoint y: 165, endPoint x: 526, endPoint y: 183, distance: 170.5
click at [526, 183] on div ".deletable-edge-delete-btn { width: 20px; height: 20px; border: 0px solid #ffff…" at bounding box center [465, 254] width 930 height 366
click at [69, 205] on div ".deletable-edge-delete-btn { width: 20px; height: 20px; border: 0px solid #ffff…" at bounding box center [465, 254] width 930 height 366
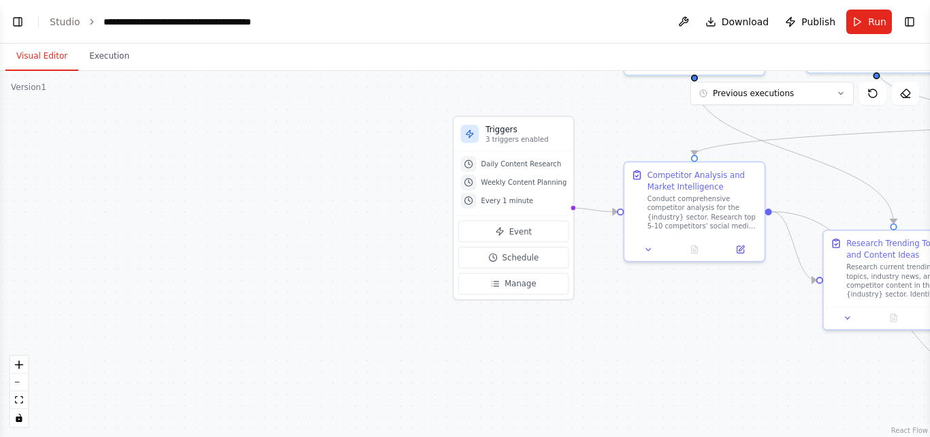
drag, startPoint x: 116, startPoint y: 332, endPoint x: 300, endPoint y: 274, distance: 193.0
click at [300, 274] on div ".deletable-edge-delete-btn { width: 20px; height: 20px; border: 0px solid #ffff…" at bounding box center [465, 254] width 930 height 366
click at [20, 402] on icon "fit view" at bounding box center [19, 399] width 8 height 7
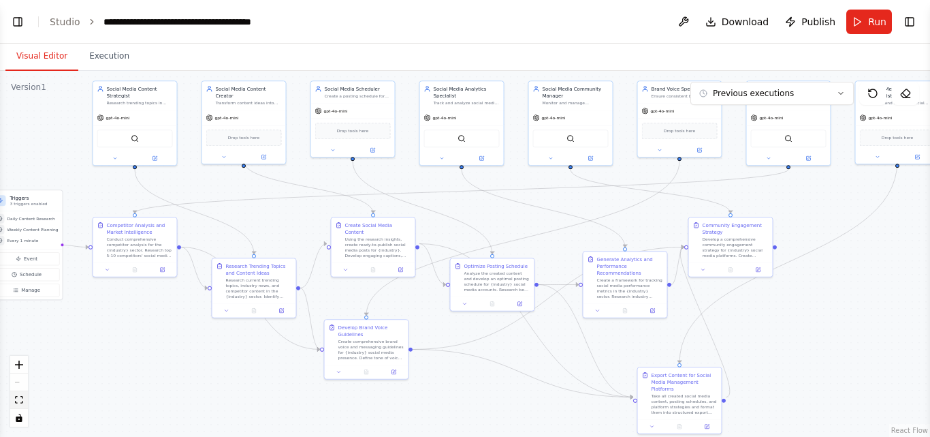
click at [20, 402] on icon "fit view" at bounding box center [19, 399] width 8 height 7
click at [18, 417] on icon "toggle interactivity" at bounding box center [19, 417] width 6 height 8
click at [689, 26] on button at bounding box center [684, 22] width 22 height 25
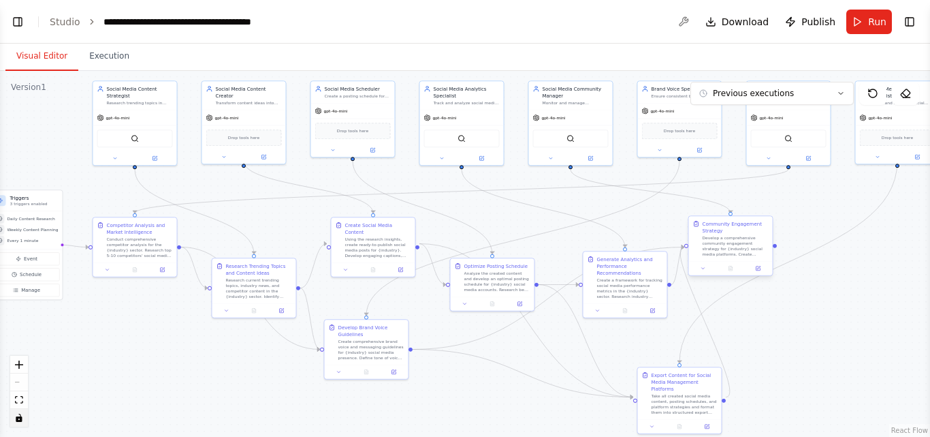
click at [745, 234] on div "Community Engagement Strategy Develop a comprehensive community engagement stra…" at bounding box center [736, 238] width 66 height 37
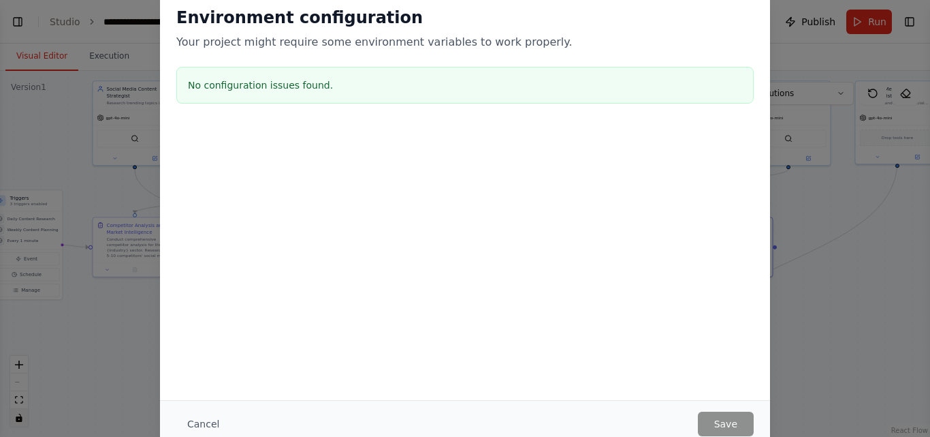
click at [847, 306] on div "Environment configuration Your project might require some environment variables…" at bounding box center [465, 218] width 930 height 437
click at [183, 336] on div "Environment configuration Your project might require some environment variables…" at bounding box center [465, 194] width 610 height 409
drag, startPoint x: 183, startPoint y: 336, endPoint x: 131, endPoint y: -59, distance: 399.1
click at [131, 0] on html "Create a crew that schedules and publishes social media content across multiple…" at bounding box center [465, 218] width 930 height 437
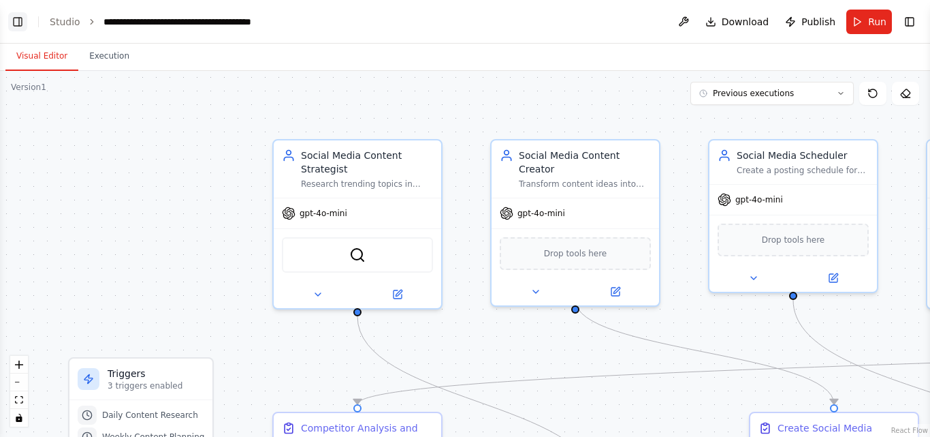
scroll to position [16713, 0]
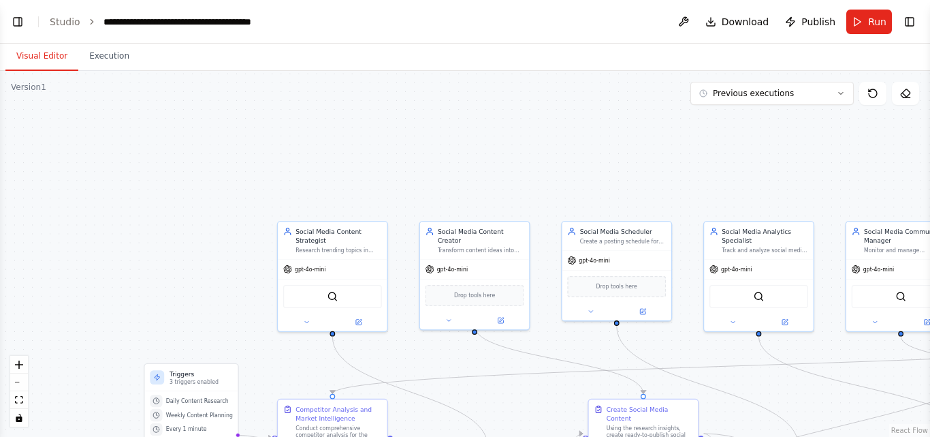
click at [493, 181] on div ".deletable-edge-delete-btn { width: 20px; height: 20px; border: 0px solid #ffff…" at bounding box center [465, 254] width 930 height 366
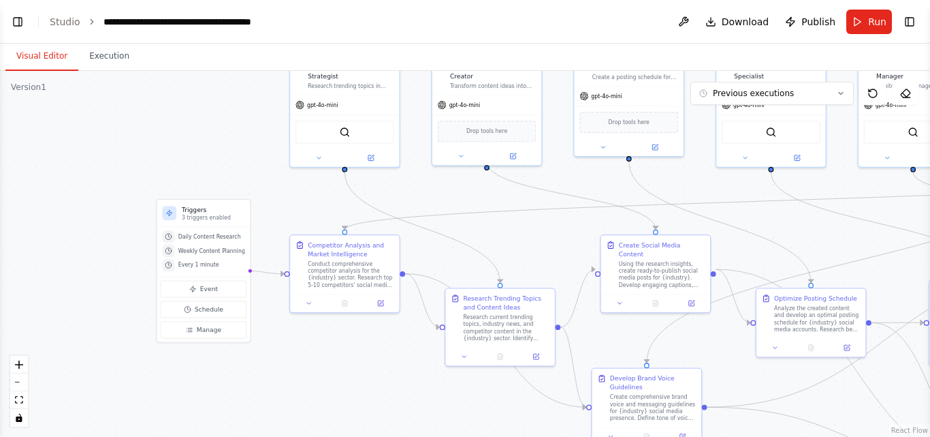
drag, startPoint x: 471, startPoint y: 173, endPoint x: 484, endPoint y: 9, distance: 164.6
click at [484, 9] on main "**********" at bounding box center [465, 218] width 930 height 437
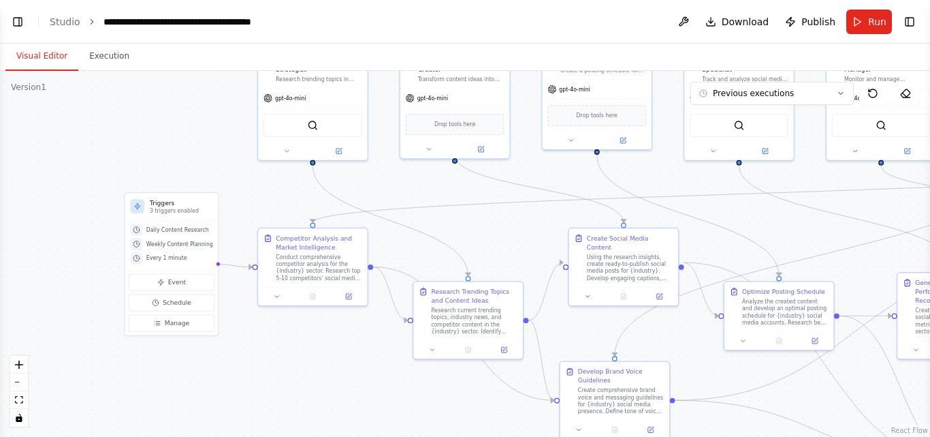
drag, startPoint x: 315, startPoint y: 390, endPoint x: 264, endPoint y: 402, distance: 53.2
click at [264, 402] on div ".deletable-edge-delete-btn { width: 20px; height: 20px; border: 0px solid #ffff…" at bounding box center [465, 254] width 930 height 366
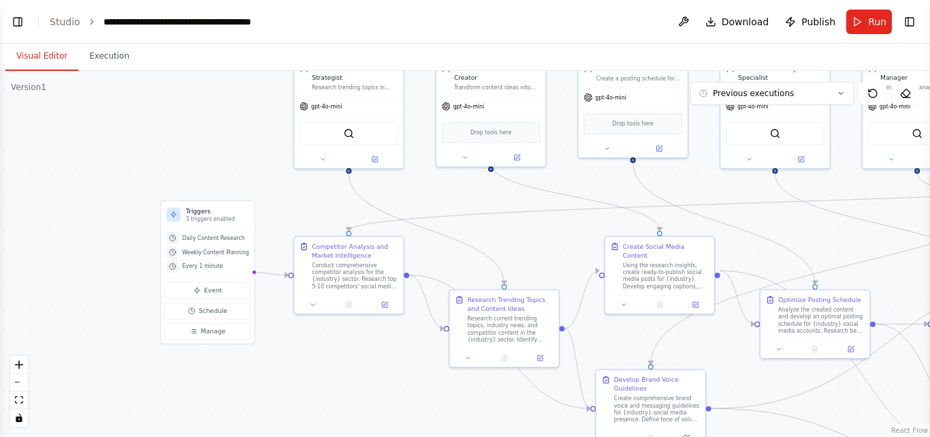
drag, startPoint x: 522, startPoint y: 268, endPoint x: 578, endPoint y: 257, distance: 56.9
click at [578, 257] on div ".deletable-edge-delete-btn { width: 20px; height: 20px; border: 0px solid #ffff…" at bounding box center [465, 254] width 930 height 366
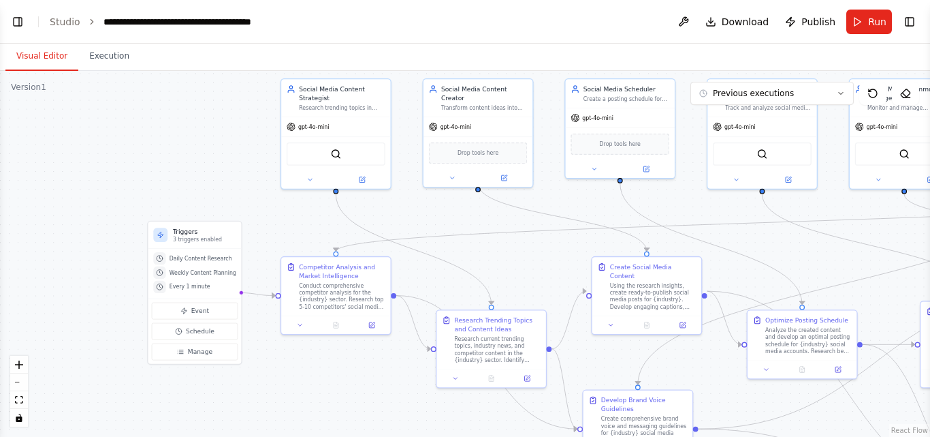
drag, startPoint x: 578, startPoint y: 257, endPoint x: 565, endPoint y: 277, distance: 24.2
click at [565, 277] on div ".deletable-edge-delete-btn { width: 20px; height: 20px; border: 0px solid #ffff…" at bounding box center [465, 254] width 930 height 366
click at [374, 399] on div ".deletable-edge-delete-btn { width: 20px; height: 20px; border: 0px solid #ffff…" at bounding box center [465, 254] width 930 height 366
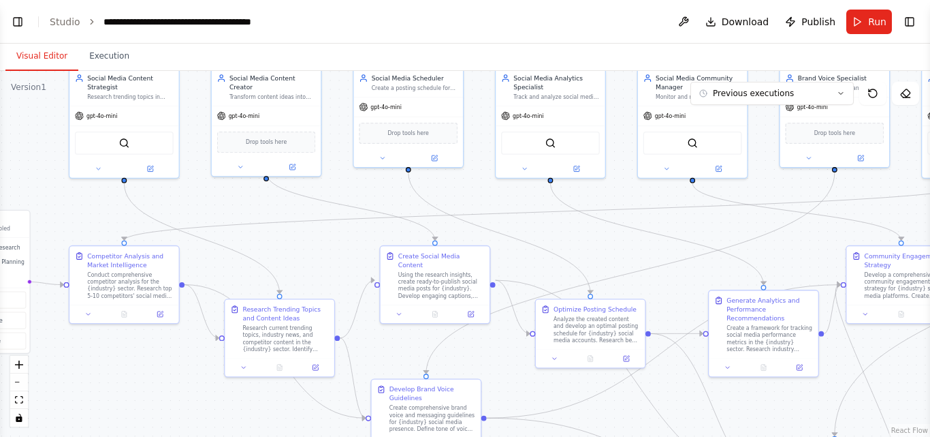
drag, startPoint x: 616, startPoint y: 351, endPoint x: 388, endPoint y: 334, distance: 228.8
click at [388, 334] on div ".deletable-edge-delete-btn { width: 20px; height: 20px; border: 0px solid #ffff…" at bounding box center [465, 254] width 930 height 366
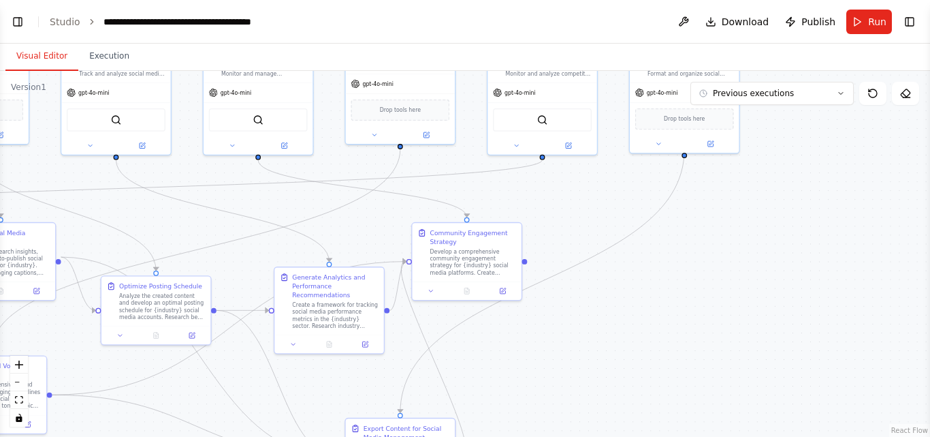
drag, startPoint x: 628, startPoint y: 405, endPoint x: 209, endPoint y: 388, distance: 419.2
click at [209, 388] on div ".deletable-edge-delete-btn { width: 20px; height: 20px; border: 0px solid #ffff…" at bounding box center [465, 254] width 930 height 366
click at [479, 262] on div "Community Engagement Strategy Develop a comprehensive community engagement stra…" at bounding box center [466, 259] width 111 height 78
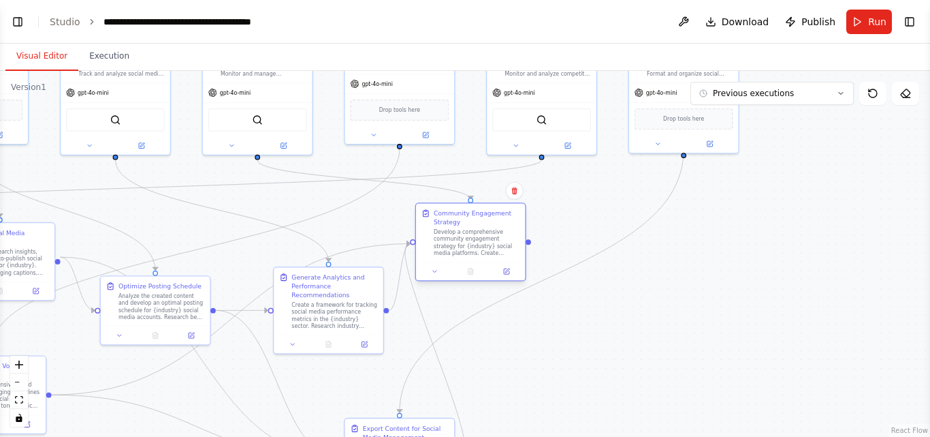
drag, startPoint x: 479, startPoint y: 262, endPoint x: 486, endPoint y: 237, distance: 25.4
click at [486, 237] on div "Develop a comprehensive community engagement strategy for {industry} social med…" at bounding box center [477, 242] width 86 height 29
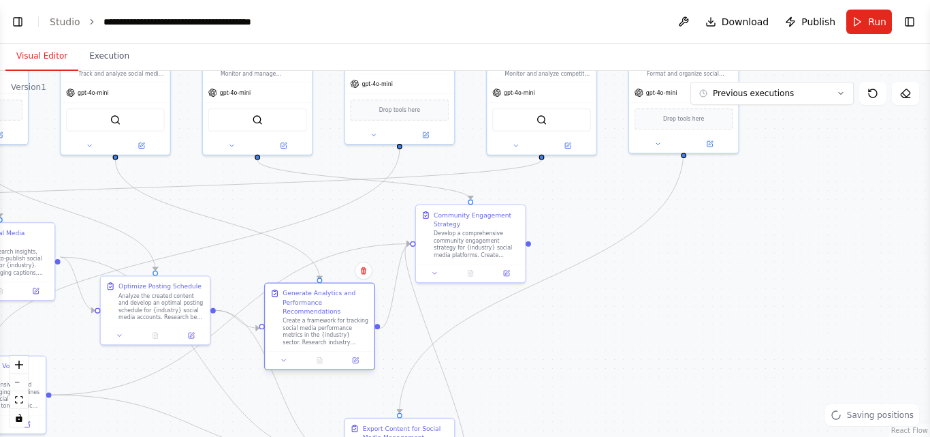
drag, startPoint x: 332, startPoint y: 304, endPoint x: 322, endPoint y: 326, distance: 23.5
click at [322, 326] on div "Create a framework for tracking social media performance metrics in the {indust…" at bounding box center [326, 331] width 86 height 29
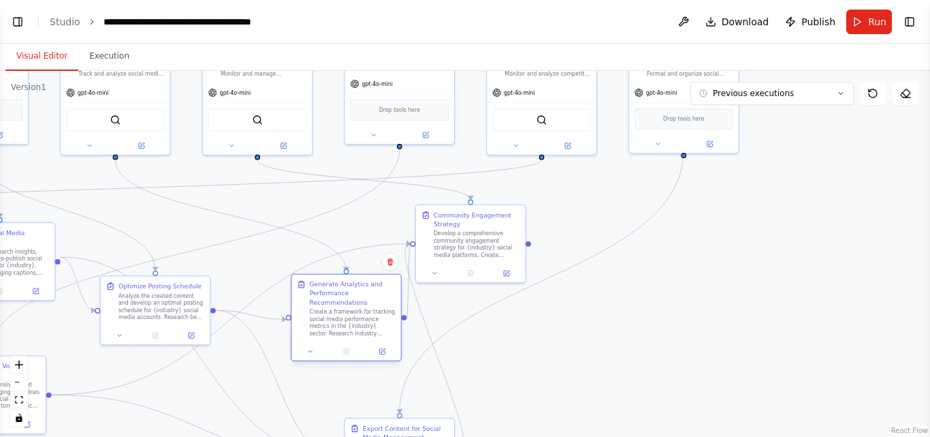
drag, startPoint x: 322, startPoint y: 326, endPoint x: 346, endPoint y: 315, distance: 25.9
click at [346, 315] on div "Create a framework for tracking social media performance metrics in the {indust…" at bounding box center [352, 322] width 86 height 29
click at [709, 352] on div ".deletable-edge-delete-btn { width: 20px; height: 20px; border: 0px solid #ffff…" at bounding box center [465, 254] width 930 height 366
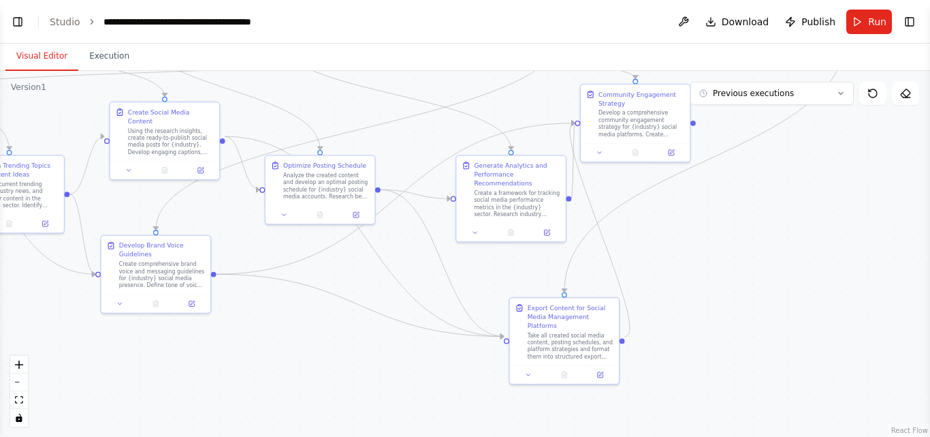
drag, startPoint x: 709, startPoint y: 352, endPoint x: 874, endPoint y: 232, distance: 204.7
click at [874, 232] on div ".deletable-edge-delete-btn { width: 20px; height: 20px; border: 0px solid #ffff…" at bounding box center [465, 254] width 930 height 366
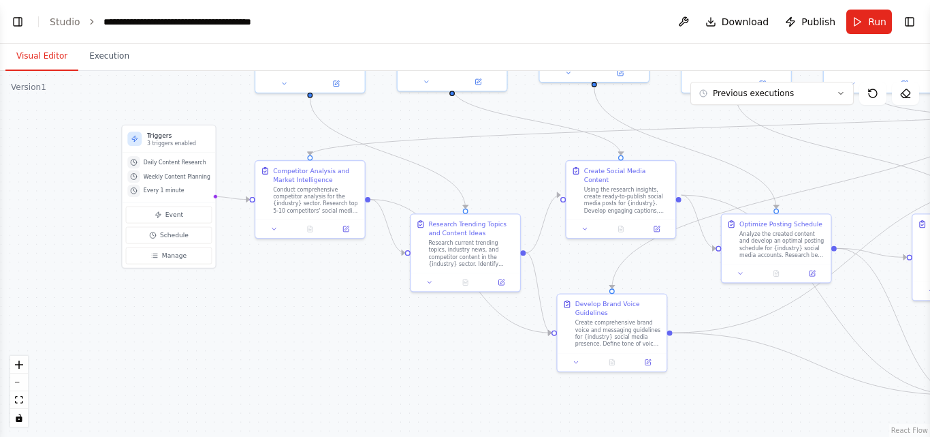
drag, startPoint x: 236, startPoint y: 342, endPoint x: 695, endPoint y: 400, distance: 462.7
click at [695, 400] on div ".deletable-edge-delete-btn { width: 20px; height: 20px; border: 0px solid #ffff…" at bounding box center [465, 254] width 930 height 366
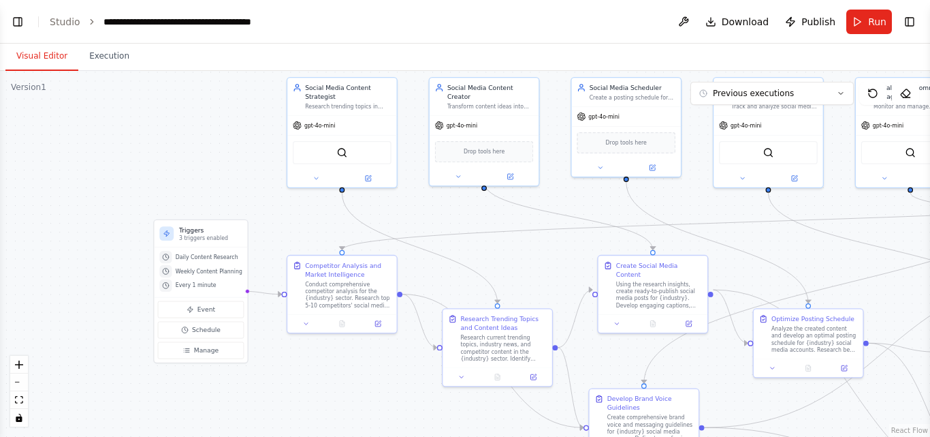
drag, startPoint x: 391, startPoint y: 317, endPoint x: 420, endPoint y: 411, distance: 98.2
click at [420, 411] on div ".deletable-edge-delete-btn { width: 20px; height: 20px; border: 0px solid #ffff…" at bounding box center [465, 254] width 930 height 366
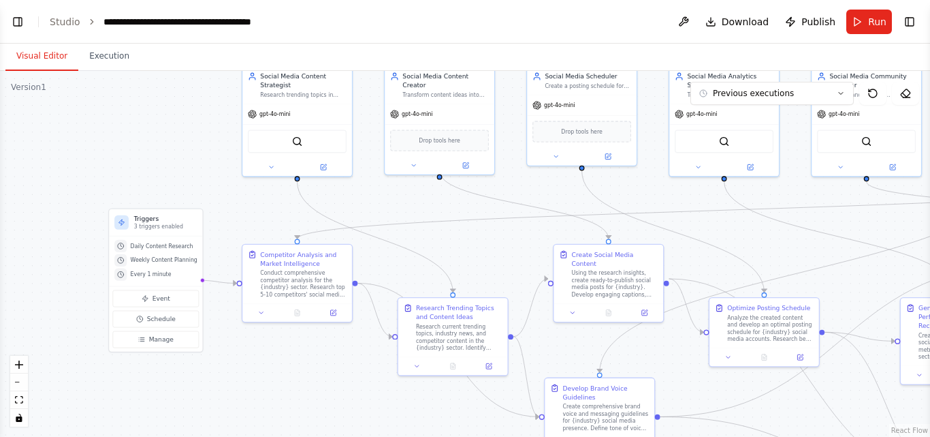
drag, startPoint x: 416, startPoint y: 204, endPoint x: 371, endPoint y: 194, distance: 46.1
click at [371, 194] on div ".deletable-edge-delete-btn { width: 20px; height: 20px; border: 0px solid #ffff…" at bounding box center [465, 254] width 930 height 366
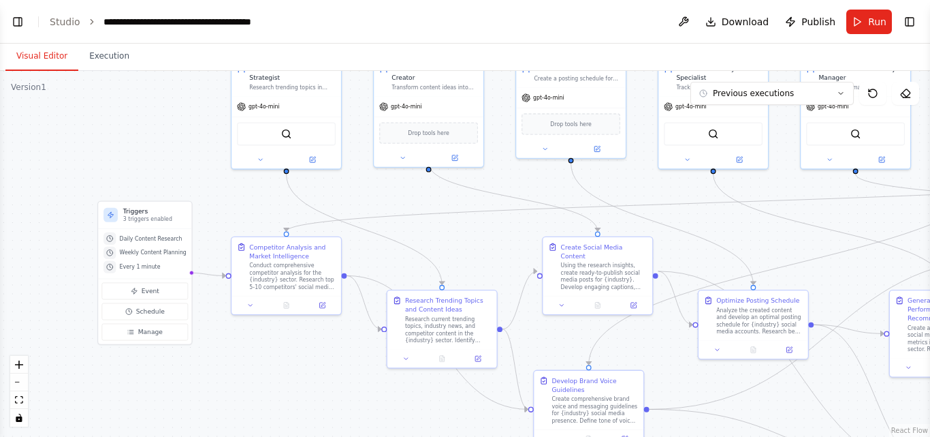
drag, startPoint x: 437, startPoint y: 204, endPoint x: 426, endPoint y: 196, distance: 13.2
click at [426, 196] on div ".deletable-edge-delete-btn { width: 20px; height: 20px; border: 0px solid #ffff…" at bounding box center [465, 254] width 930 height 366
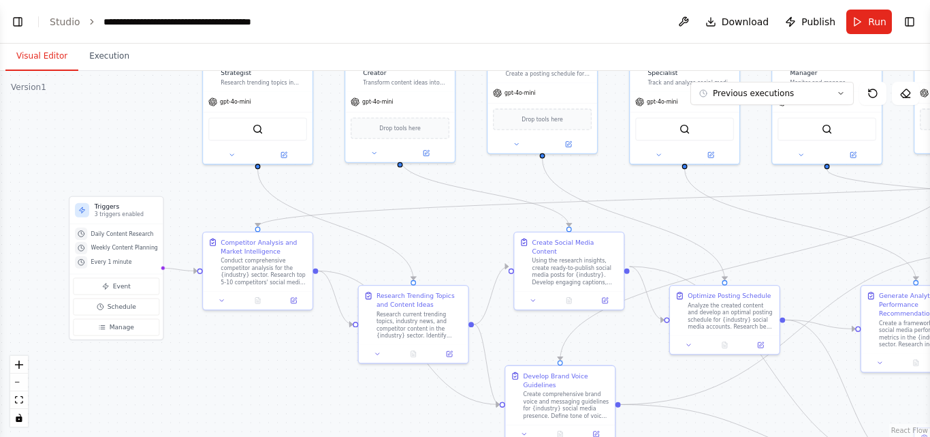
drag, startPoint x: 509, startPoint y: 229, endPoint x: 481, endPoint y: 223, distance: 29.1
click at [481, 223] on div ".deletable-edge-delete-btn { width: 20px; height: 20px; border: 0px solid #ffff…" at bounding box center [465, 254] width 930 height 366
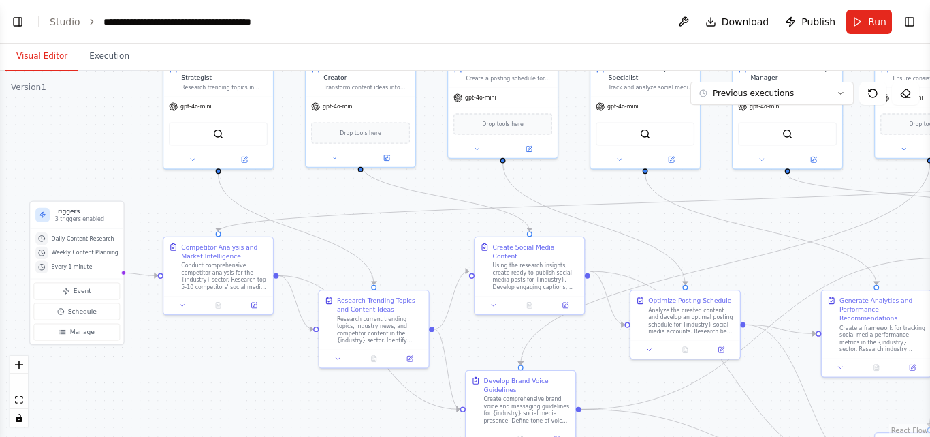
drag, startPoint x: 481, startPoint y: 223, endPoint x: 441, endPoint y: 229, distance: 39.9
click at [441, 229] on div ".deletable-edge-delete-btn { width: 20px; height: 20px; border: 0px solid #ffff…" at bounding box center [465, 254] width 930 height 366
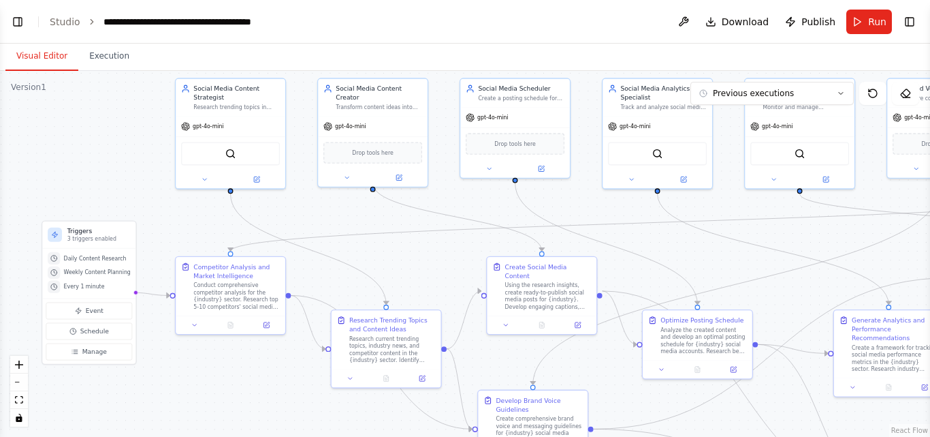
drag, startPoint x: 623, startPoint y: 215, endPoint x: 636, endPoint y: 235, distance: 23.6
click at [636, 235] on div ".deletable-edge-delete-btn { width: 20px; height: 20px; border: 0px solid #ffff…" at bounding box center [465, 254] width 930 height 366
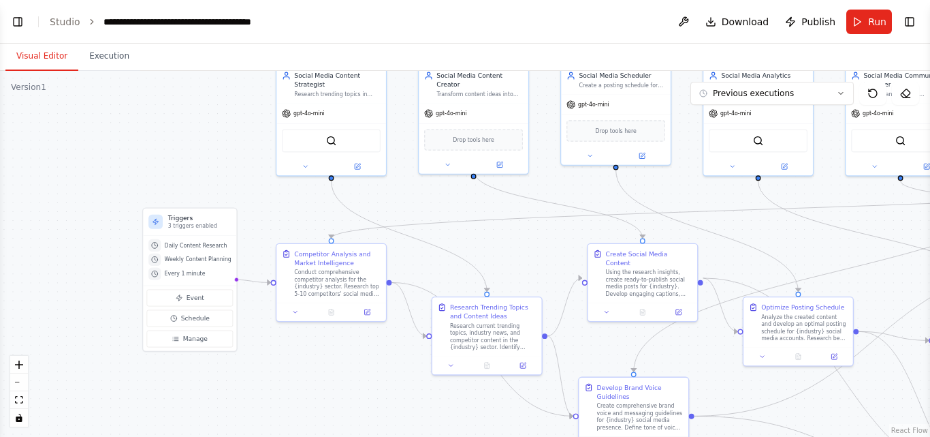
drag, startPoint x: 409, startPoint y: 268, endPoint x: 509, endPoint y: 255, distance: 100.9
click at [509, 255] on div ".deletable-edge-delete-btn { width: 20px; height: 20px; border: 0px solid #ffff…" at bounding box center [465, 254] width 930 height 366
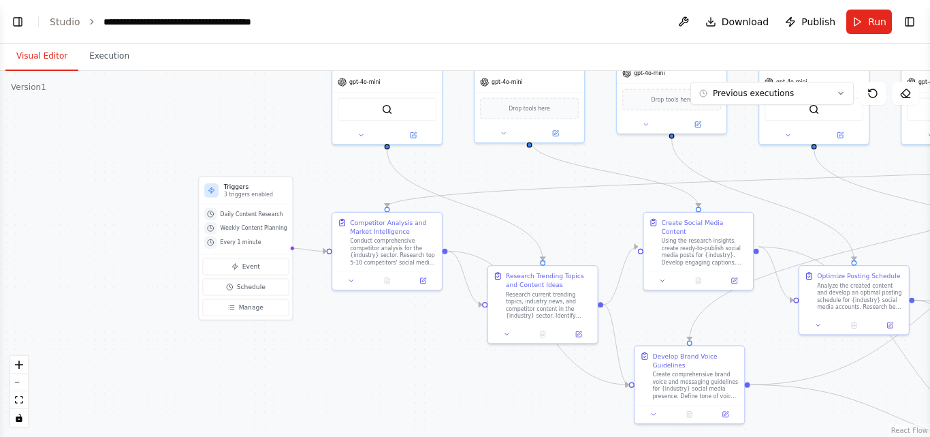
drag, startPoint x: 353, startPoint y: 362, endPoint x: 408, endPoint y: 331, distance: 62.8
click at [408, 331] on div ".deletable-edge-delete-btn { width: 20px; height: 20px; border: 0px solid #ffff…" at bounding box center [465, 254] width 930 height 366
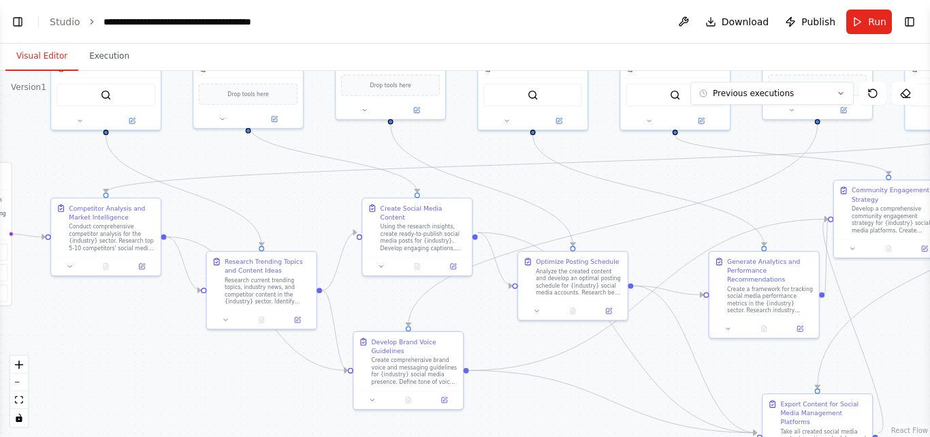
drag, startPoint x: 400, startPoint y: 388, endPoint x: 108, endPoint y: 367, distance: 292.9
click at [108, 367] on div ".deletable-edge-delete-btn { width: 20px; height: 20px; border: 0px solid #ffff…" at bounding box center [465, 254] width 930 height 366
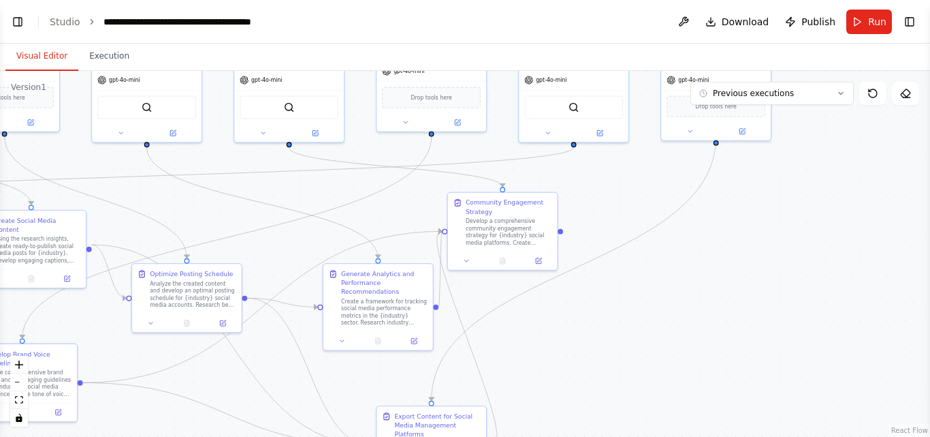
drag, startPoint x: 558, startPoint y: 417, endPoint x: 184, endPoint y: 436, distance: 374.3
click at [184, 436] on div ".deletable-edge-delete-btn { width: 20px; height: 20px; border: 0px solid #ffff…" at bounding box center [465, 254] width 930 height 366
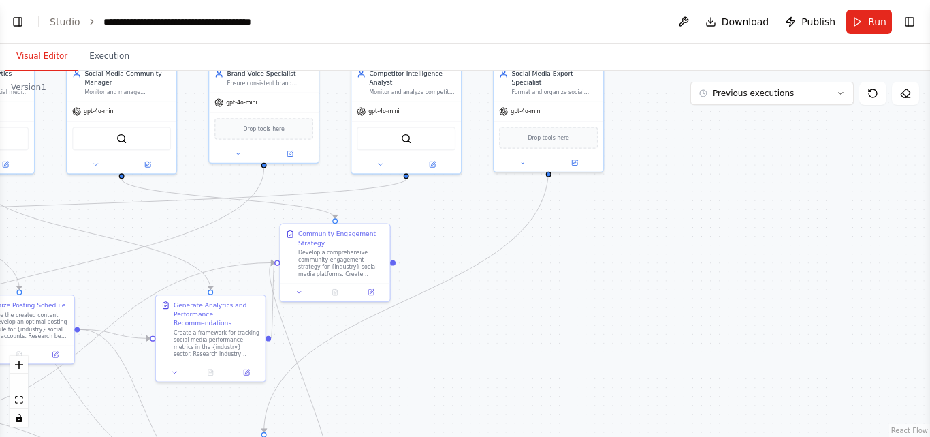
drag, startPoint x: 710, startPoint y: 385, endPoint x: 559, endPoint y: 416, distance: 154.4
click at [559, 416] on div ".deletable-edge-delete-btn { width: 20px; height: 20px; border: 0px solid #ffff…" at bounding box center [465, 254] width 930 height 366
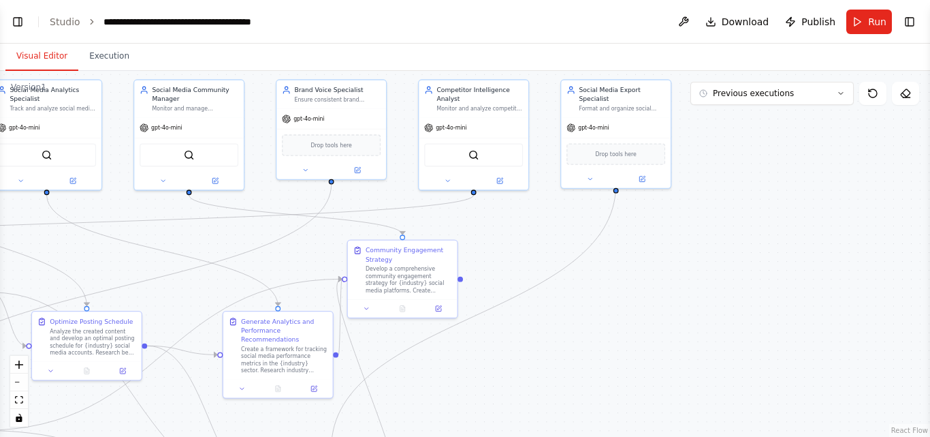
drag, startPoint x: 682, startPoint y: 253, endPoint x: 733, endPoint y: 270, distance: 53.8
click at [733, 270] on div ".deletable-edge-delete-btn { width: 20px; height: 20px; border: 0px solid #ffff…" at bounding box center [465, 254] width 930 height 366
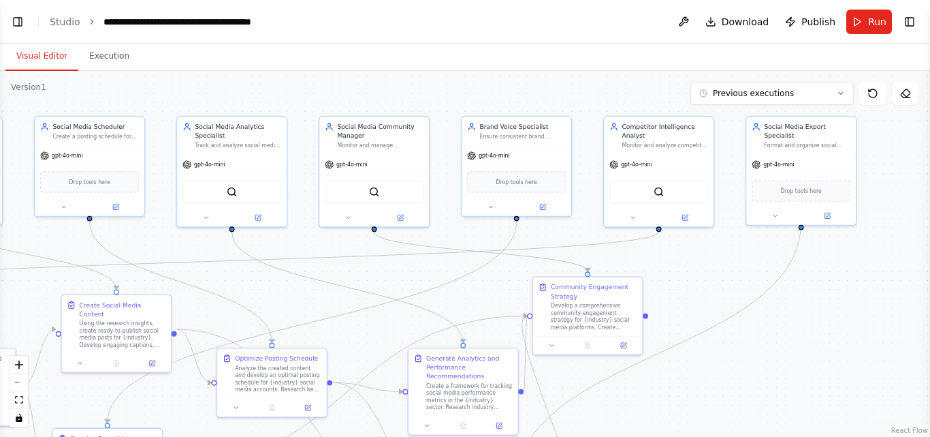
drag, startPoint x: 733, startPoint y: 270, endPoint x: 918, endPoint y: 305, distance: 188.6
click at [918, 305] on div ".deletable-edge-delete-btn { width: 20px; height: 20px; border: 0px solid #ffff…" at bounding box center [465, 254] width 930 height 366
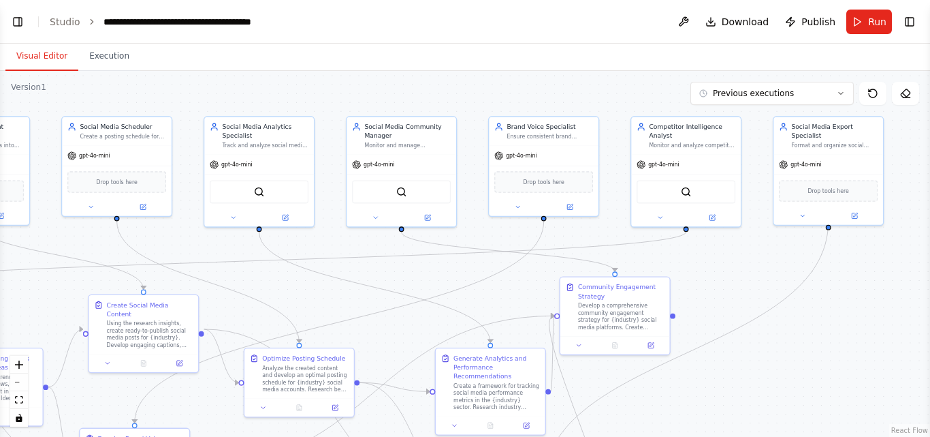
drag, startPoint x: 686, startPoint y: 292, endPoint x: 714, endPoint y: 293, distance: 27.2
click at [714, 293] on div ".deletable-edge-delete-btn { width: 20px; height: 20px; border: 0px solid #ffff…" at bounding box center [465, 254] width 930 height 366
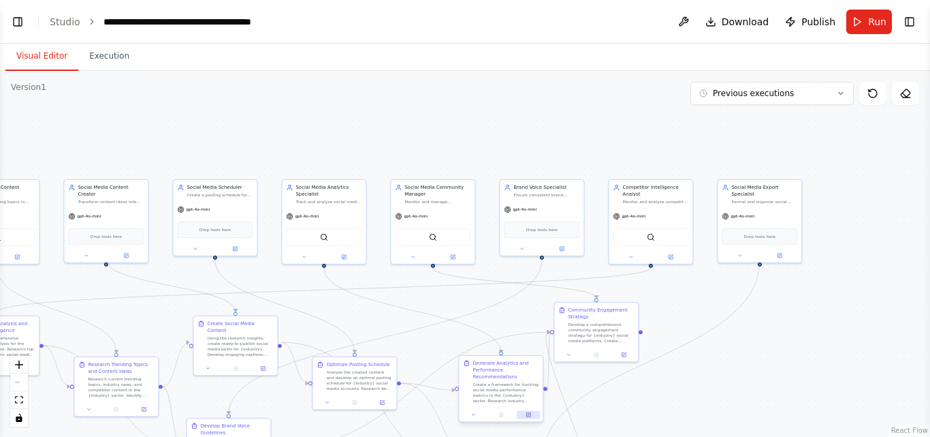
click at [531, 417] on button at bounding box center [528, 414] width 23 height 8
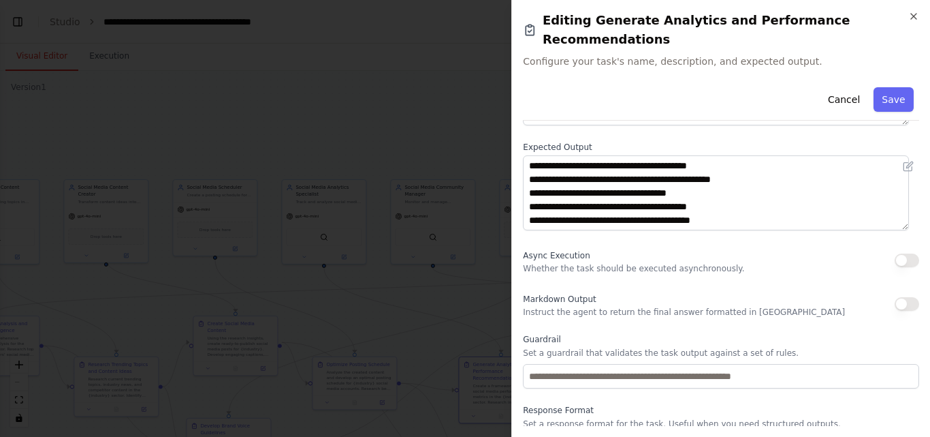
scroll to position [178, 0]
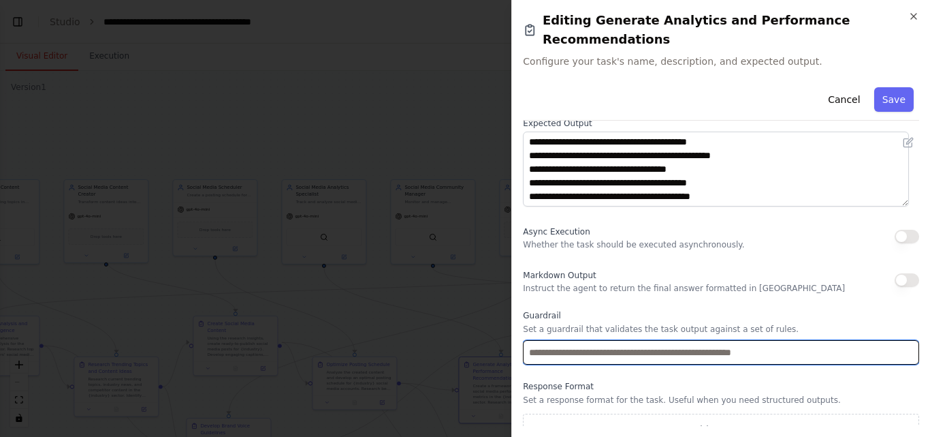
click at [787, 340] on input "text" at bounding box center [721, 352] width 396 height 25
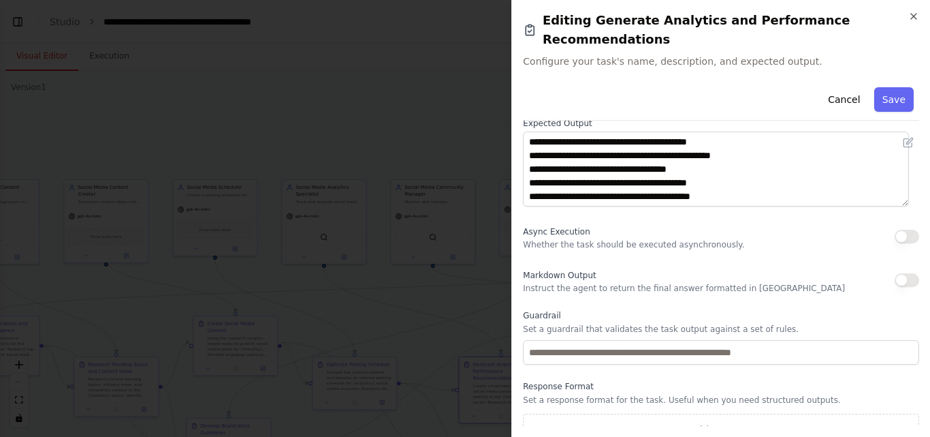
click at [896, 273] on button "button" at bounding box center [907, 280] width 25 height 14
click at [898, 225] on div "Async Execution Whether the task should be executed asynchronously." at bounding box center [721, 236] width 396 height 27
click at [899, 230] on button "button" at bounding box center [907, 237] width 25 height 14
click at [879, 90] on button "Save" at bounding box center [894, 99] width 40 height 25
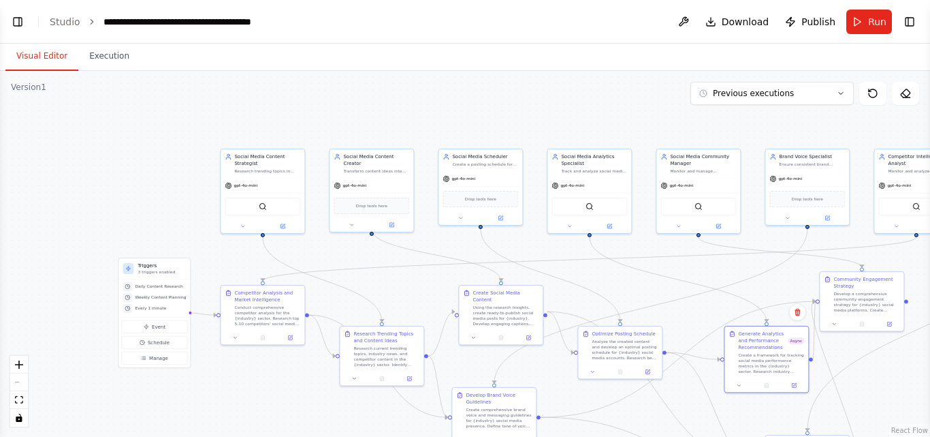
drag, startPoint x: 375, startPoint y: 317, endPoint x: 642, endPoint y: 286, distance: 268.0
click at [642, 286] on div ".deletable-edge-delete-btn { width: 20px; height: 20px; border: 0px solid #ffff…" at bounding box center [465, 254] width 930 height 366
